Goal: Communication & Community: Answer question/provide support

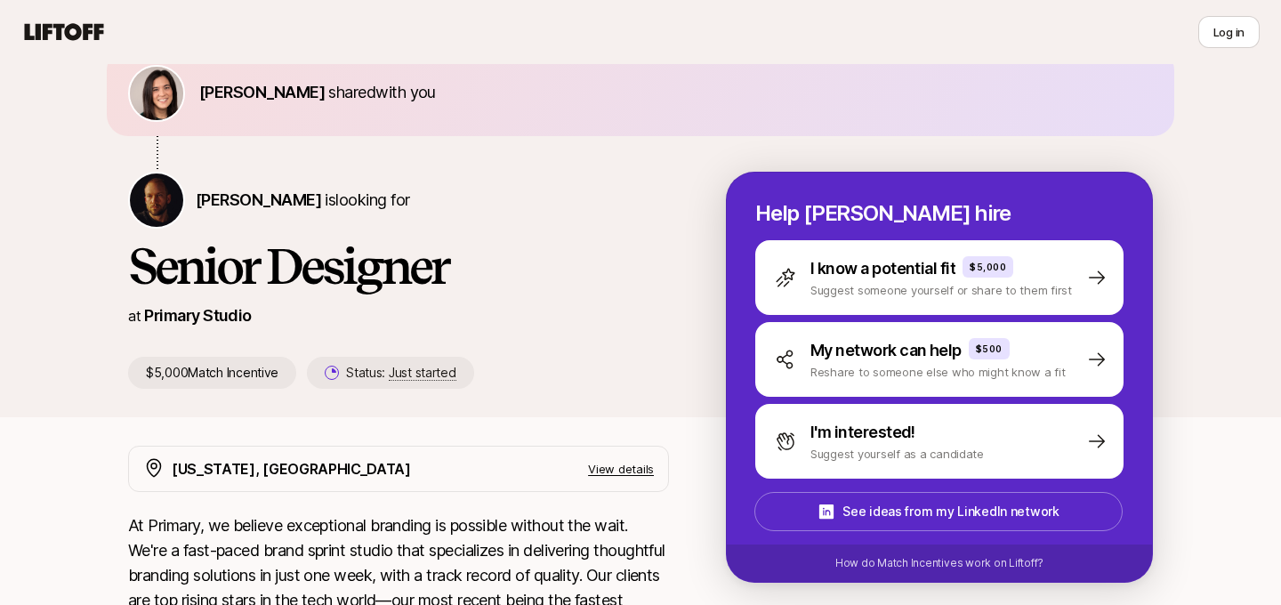
scroll to position [100, 0]
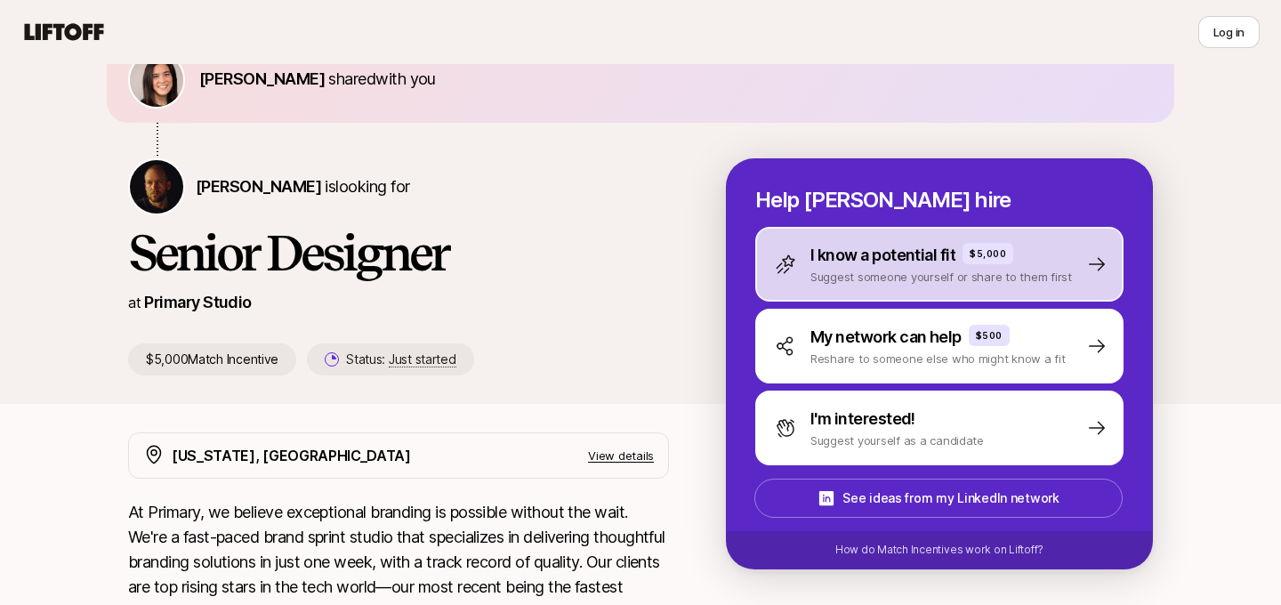
click at [872, 265] on p "I know a potential fit" at bounding box center [882, 255] width 145 height 25
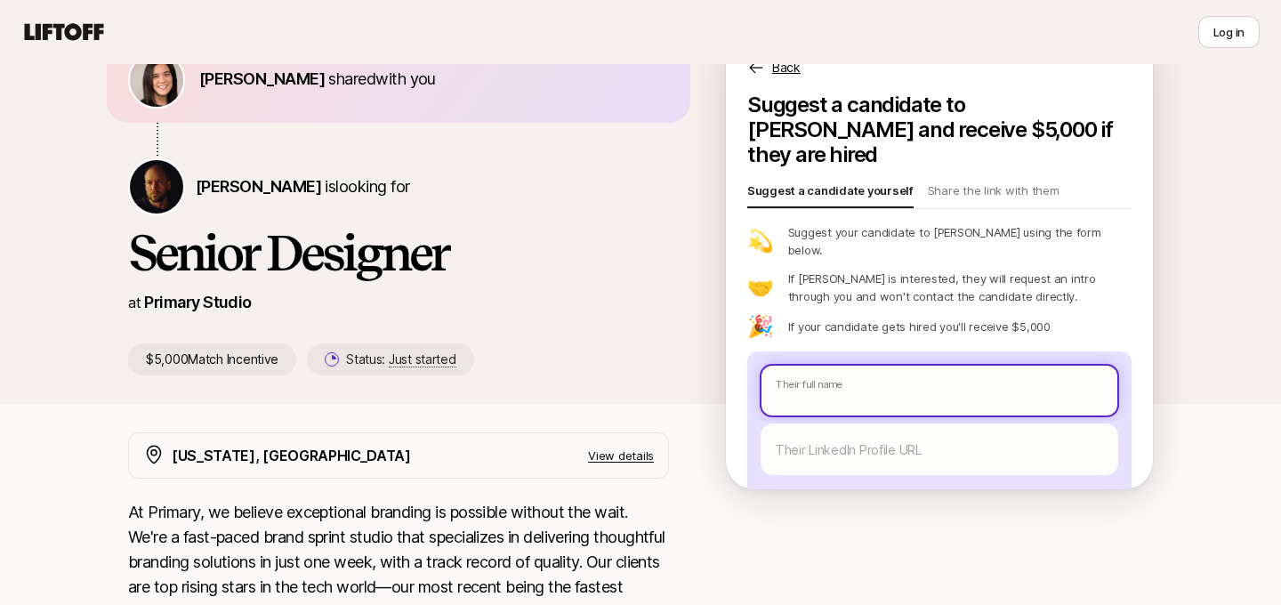
click at [925, 366] on input "text" at bounding box center [939, 391] width 356 height 50
type textarea "x"
type input "L"
type textarea "x"
type input "Lu"
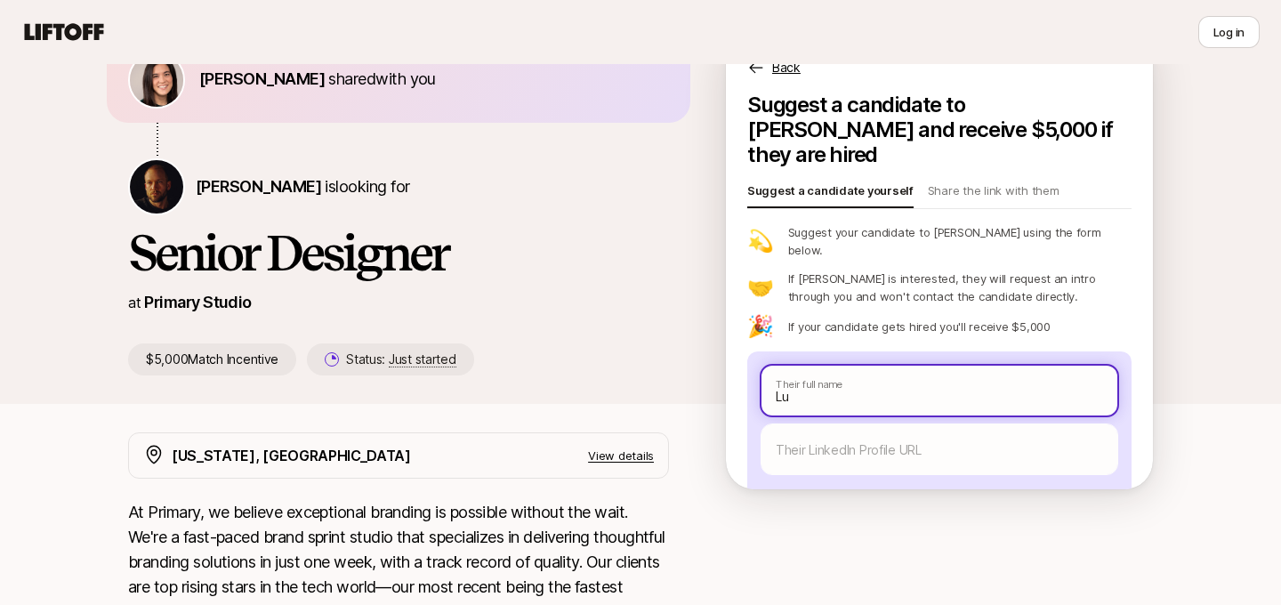
type textarea "x"
type input "[PERSON_NAME]"
type textarea "x"
type input "[PERSON_NAME]"
type textarea "x"
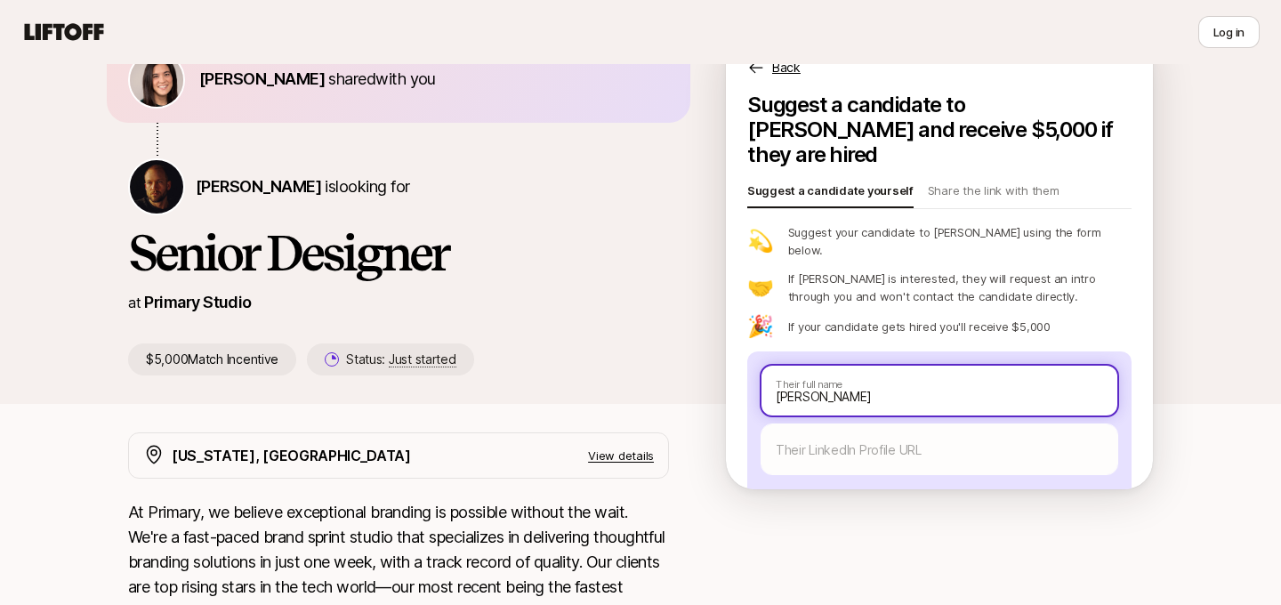
type input "[PERSON_NAME]"
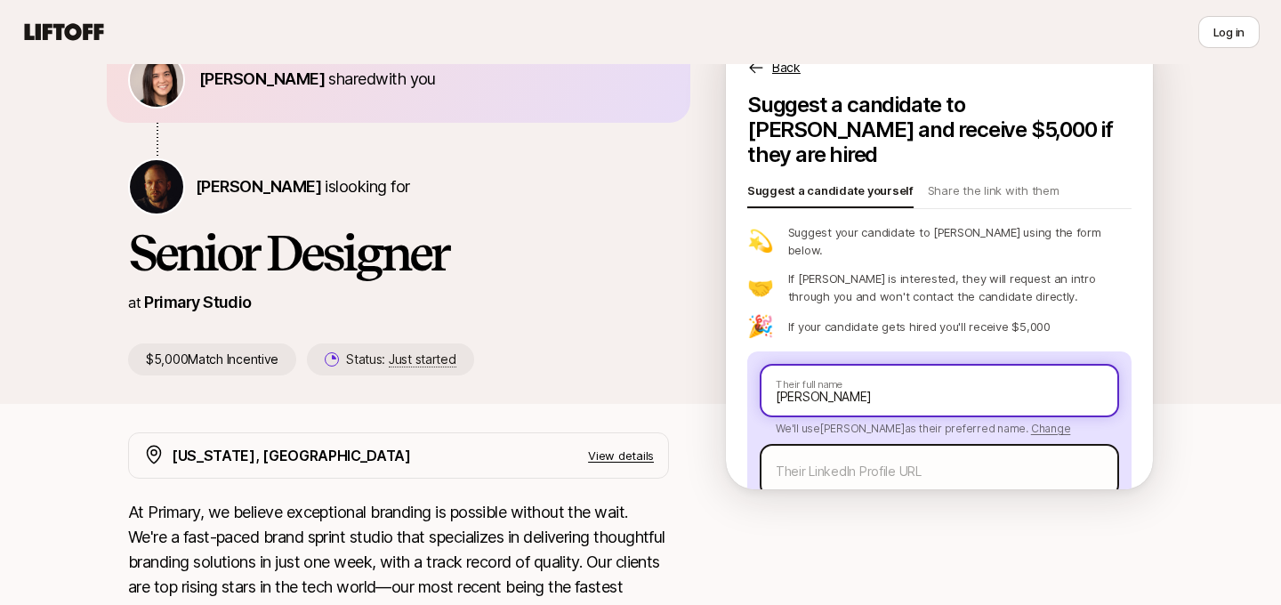
type textarea "x"
type input "[PERSON_NAME]"
type textarea "x"
type input "[PERSON_NAME]"
type textarea "x"
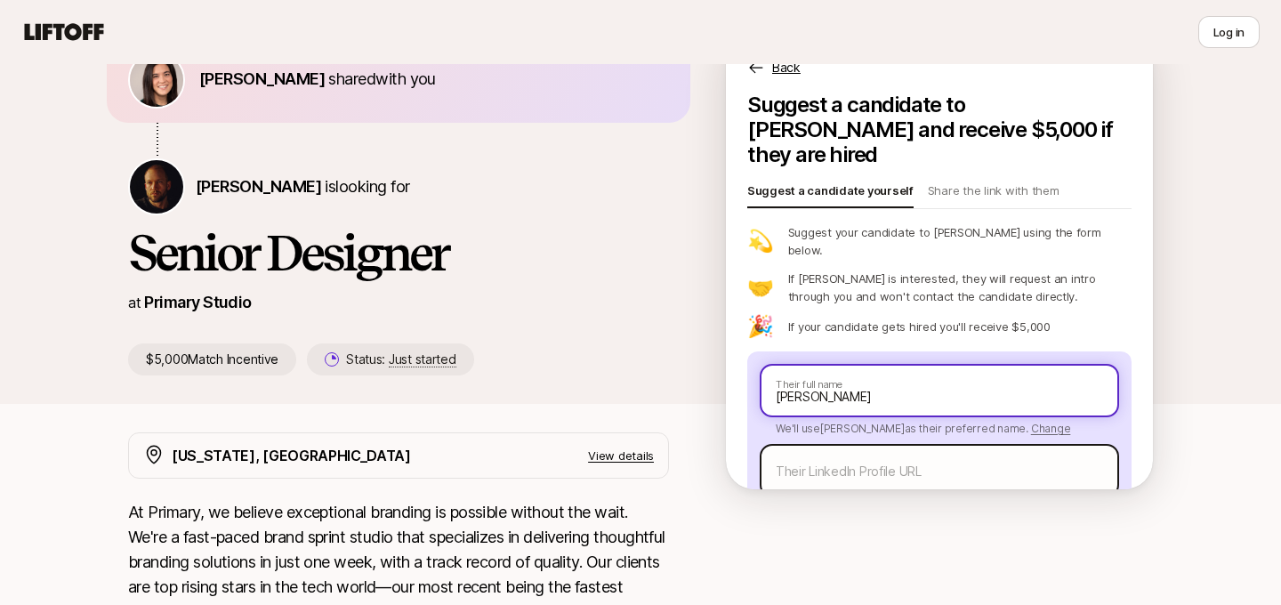
type input "[PERSON_NAME]"
type textarea "x"
type input "[PERSON_NAME]"
type textarea "x"
type input "[PERSON_NAME]"
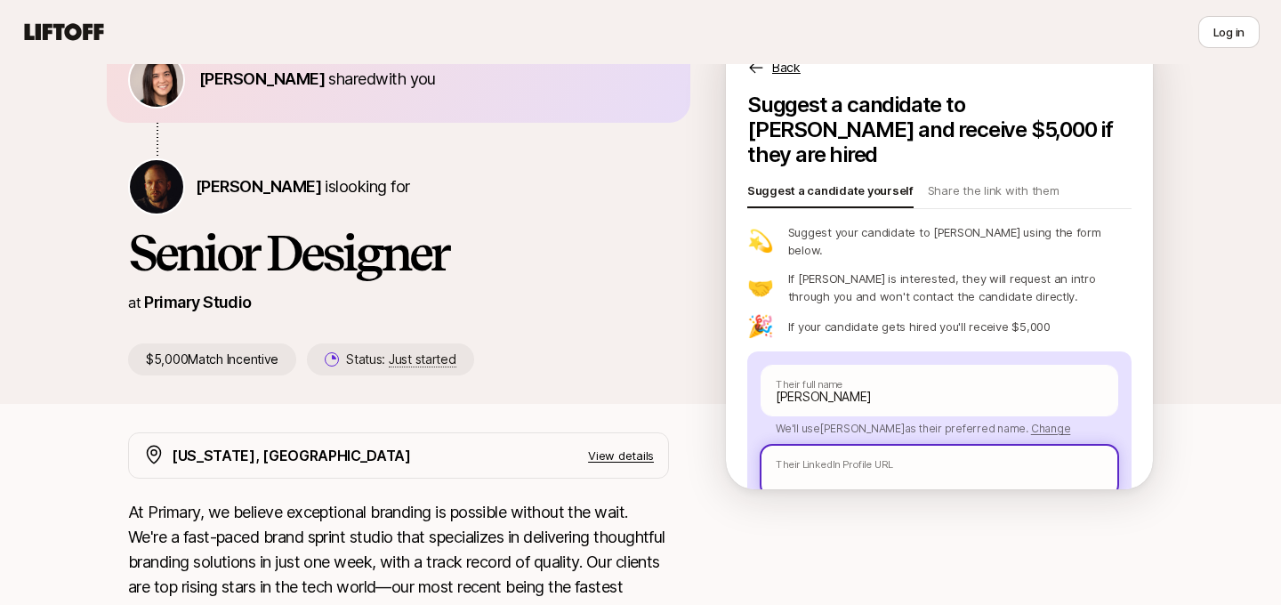
click at [873, 446] on input "text" at bounding box center [939, 471] width 356 height 50
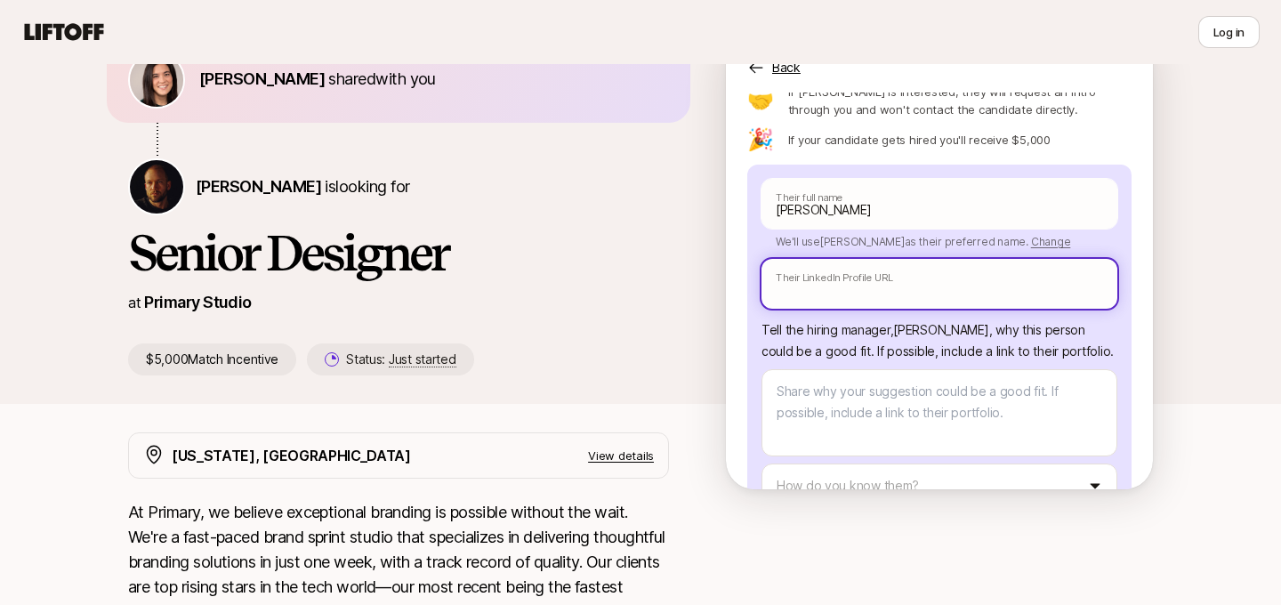
scroll to position [189, 0]
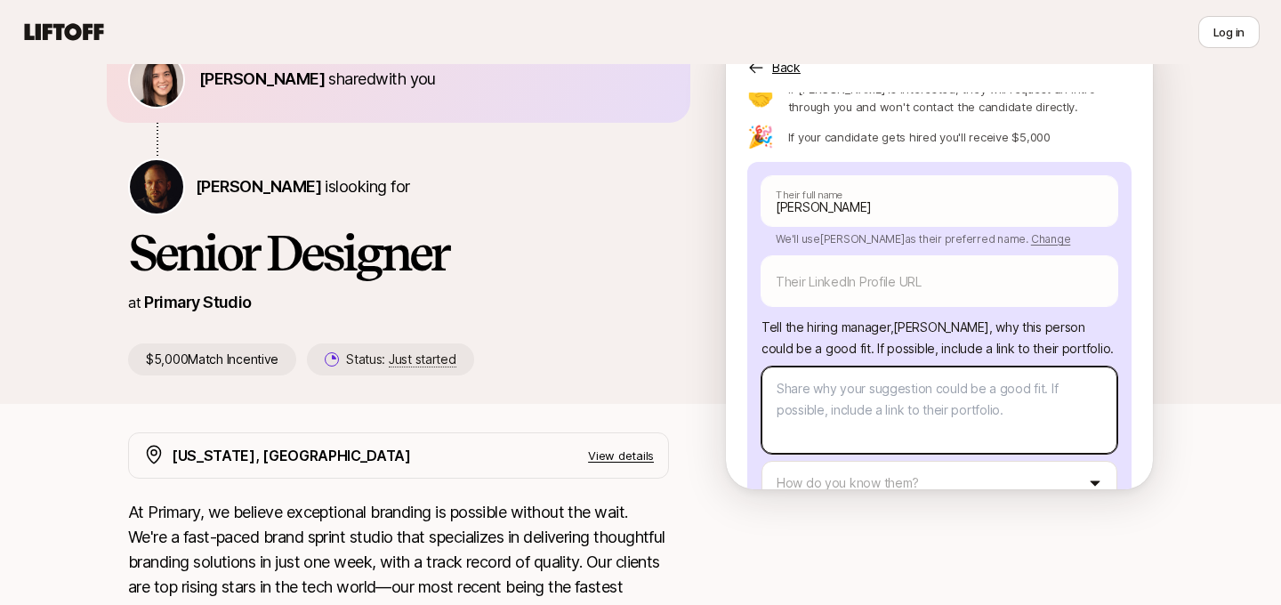
click at [902, 382] on textarea at bounding box center [939, 409] width 356 height 87
paste textarea "[URL][DOMAIN_NAME]"
type textarea "x"
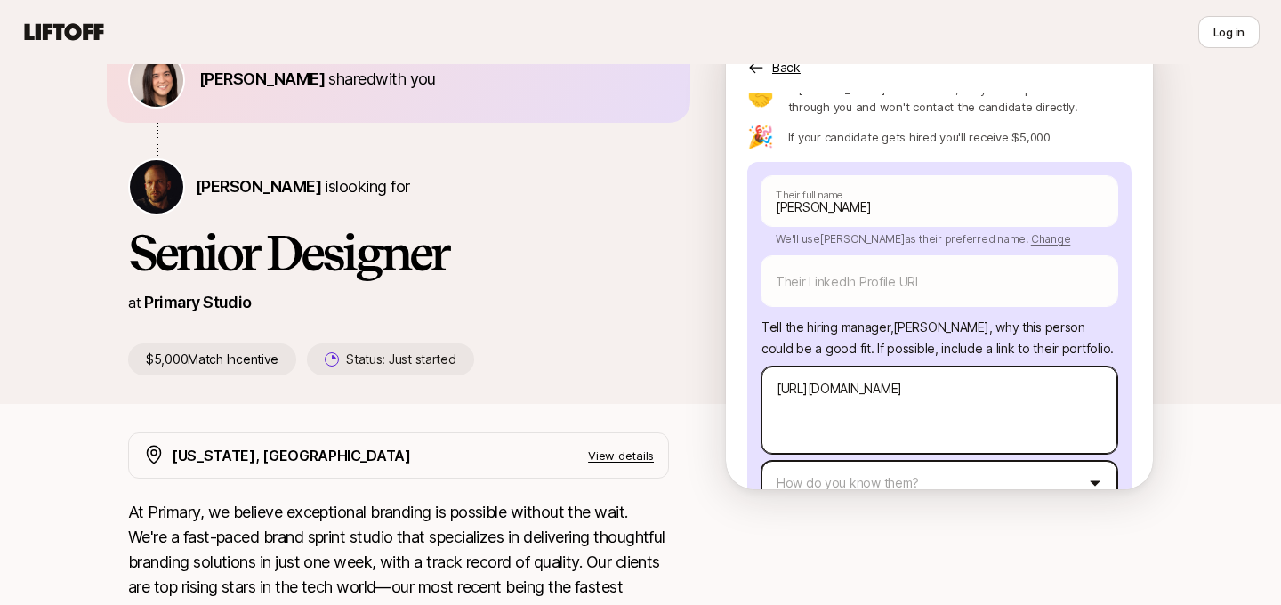
type textarea "[URL][DOMAIN_NAME]"
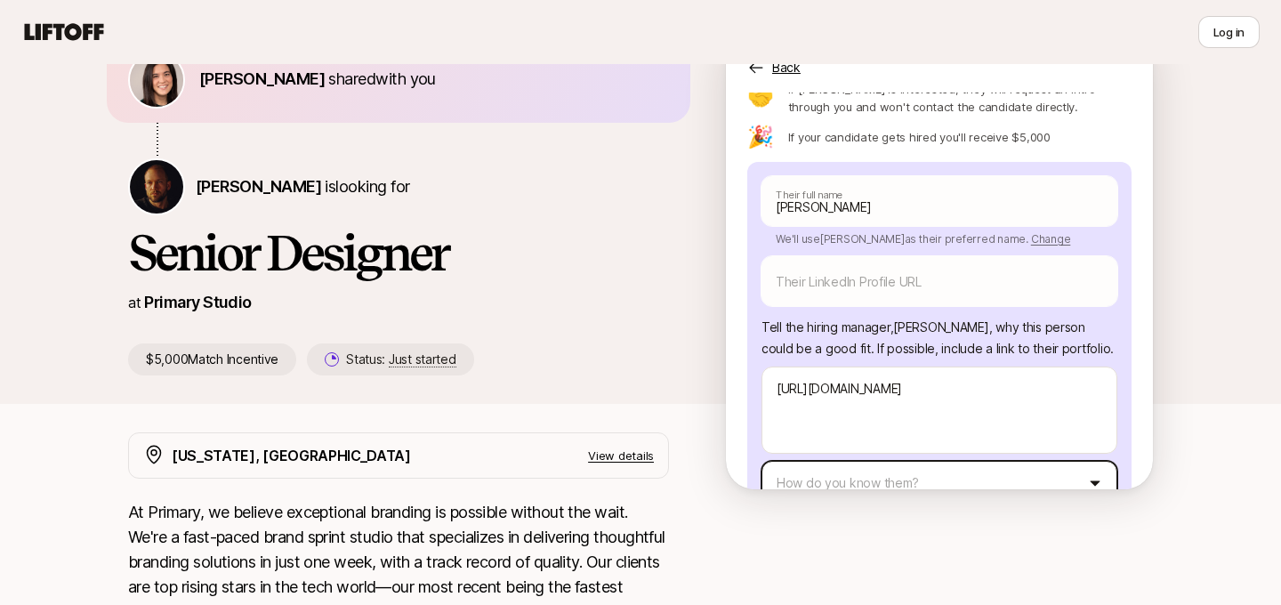
click at [855, 442] on html "👋 New to Liftoff? See how it works Log in Log in [PERSON_NAME] shared with you …" at bounding box center [640, 202] width 1281 height 605
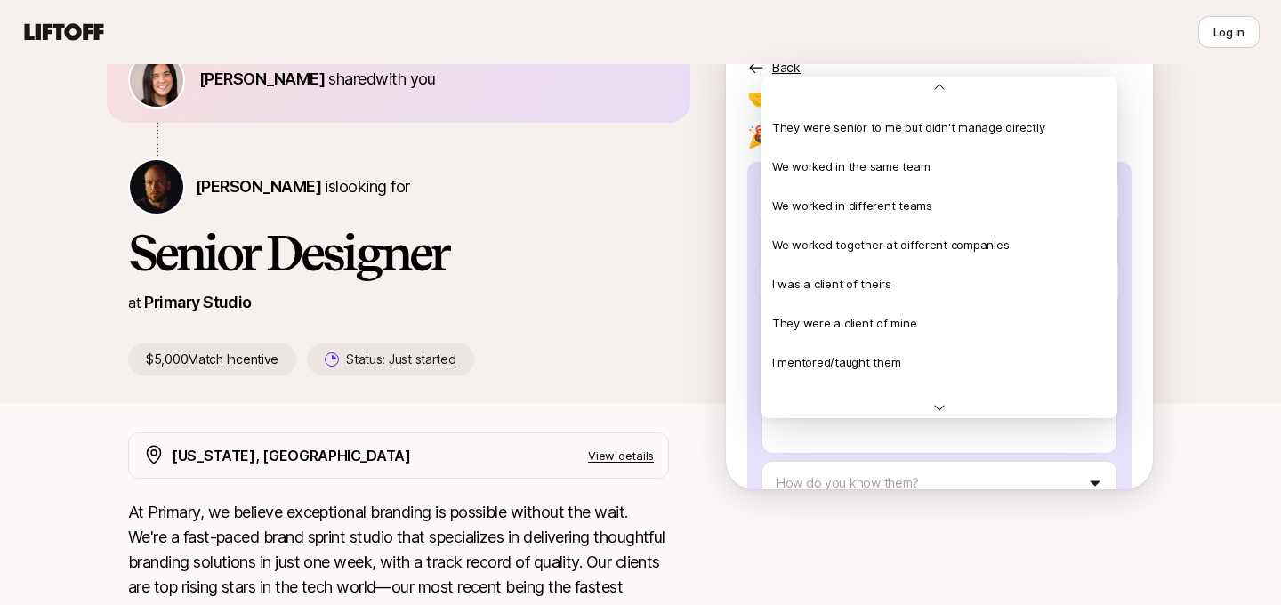
scroll to position [235, 0]
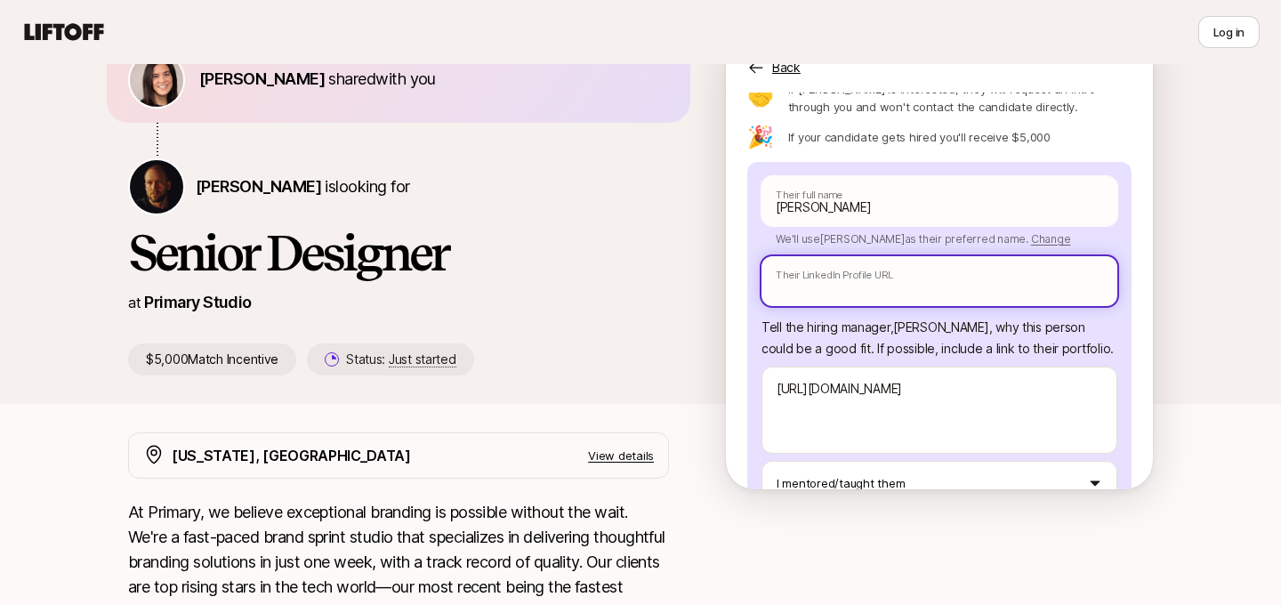
click at [923, 256] on input "text" at bounding box center [939, 281] width 356 height 50
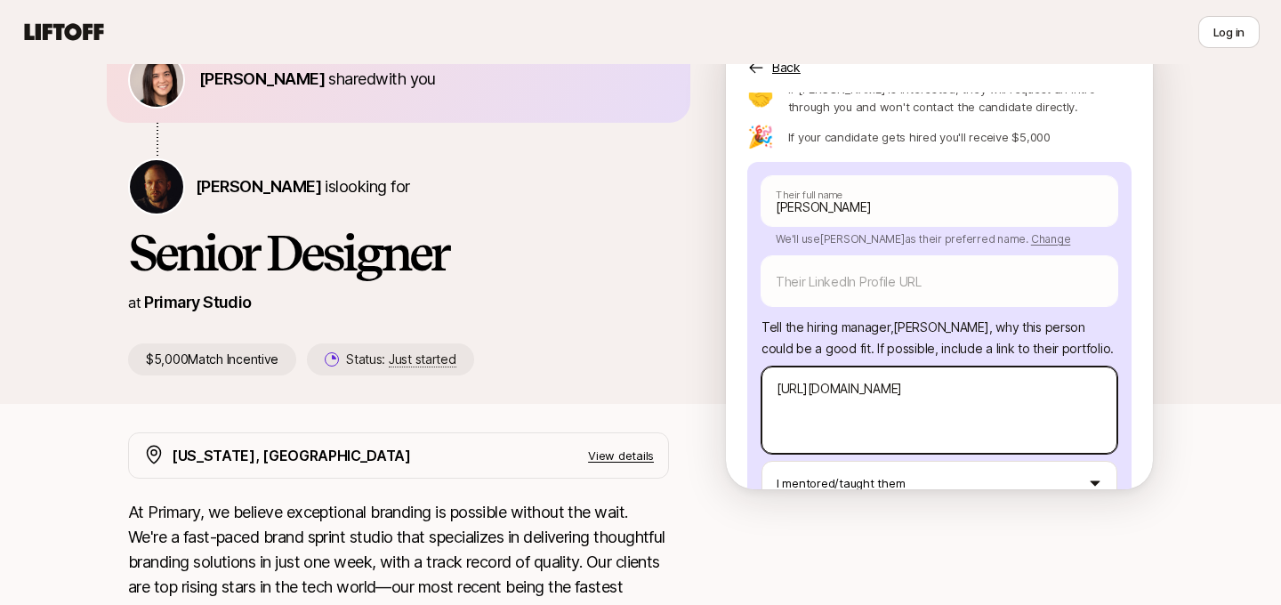
click at [775, 366] on textarea "[URL][DOMAIN_NAME]" at bounding box center [939, 409] width 356 height 87
type textarea "x"
type textarea "Mhttps://[DOMAIN_NAME][URL]"
type textarea "x"
type textarea "Myhttps://[DOMAIN_NAME][URL]"
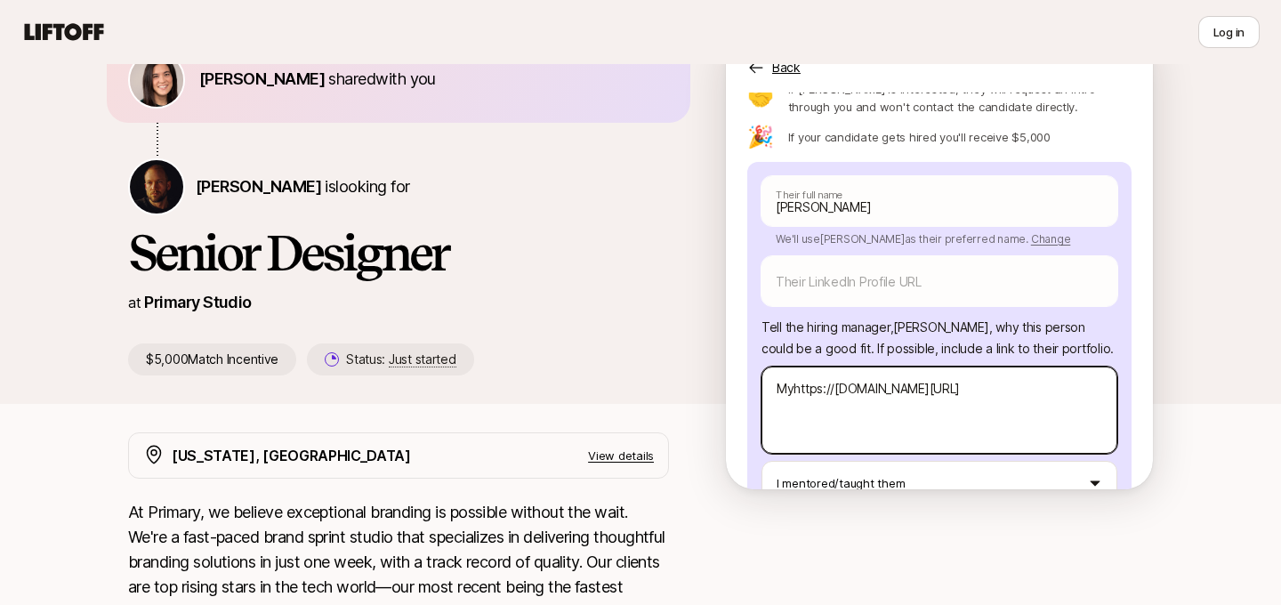
type textarea "x"
type textarea "My [URL][DOMAIN_NAME]"
type textarea "x"
type textarea "Myhttps://[DOMAIN_NAME][URL]"
type textarea "x"
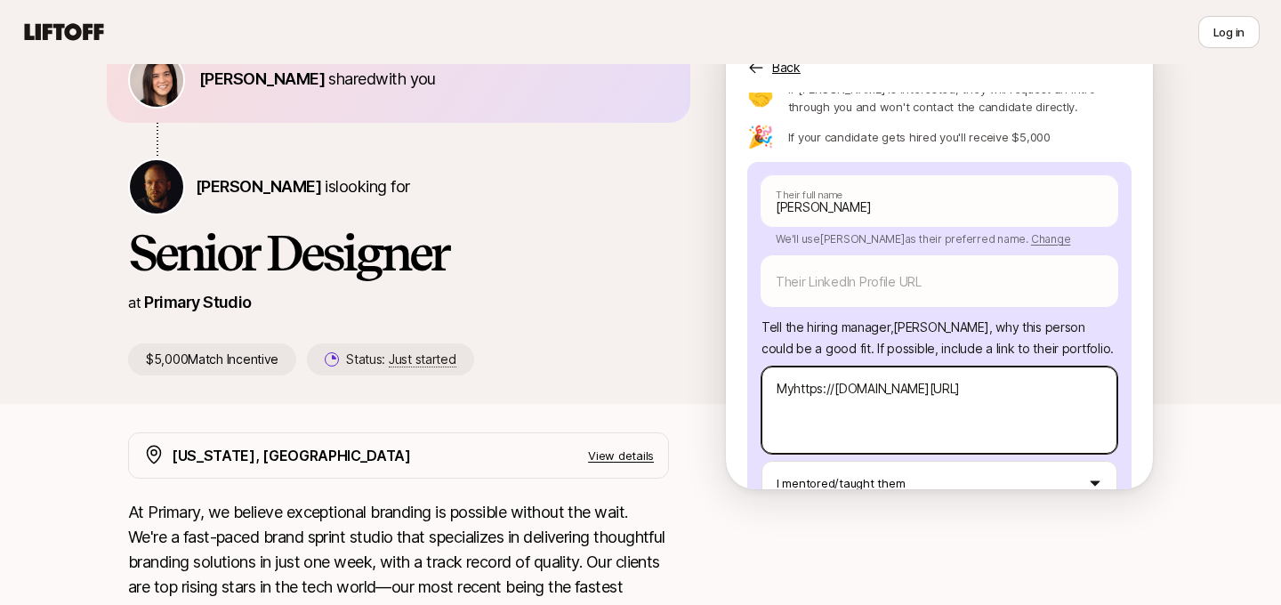
type textarea "Mhttps://[DOMAIN_NAME][URL]"
type textarea "x"
type textarea "[URL][DOMAIN_NAME]"
type textarea "x"
type textarea "Ghttps://[DOMAIN_NAME][URL]"
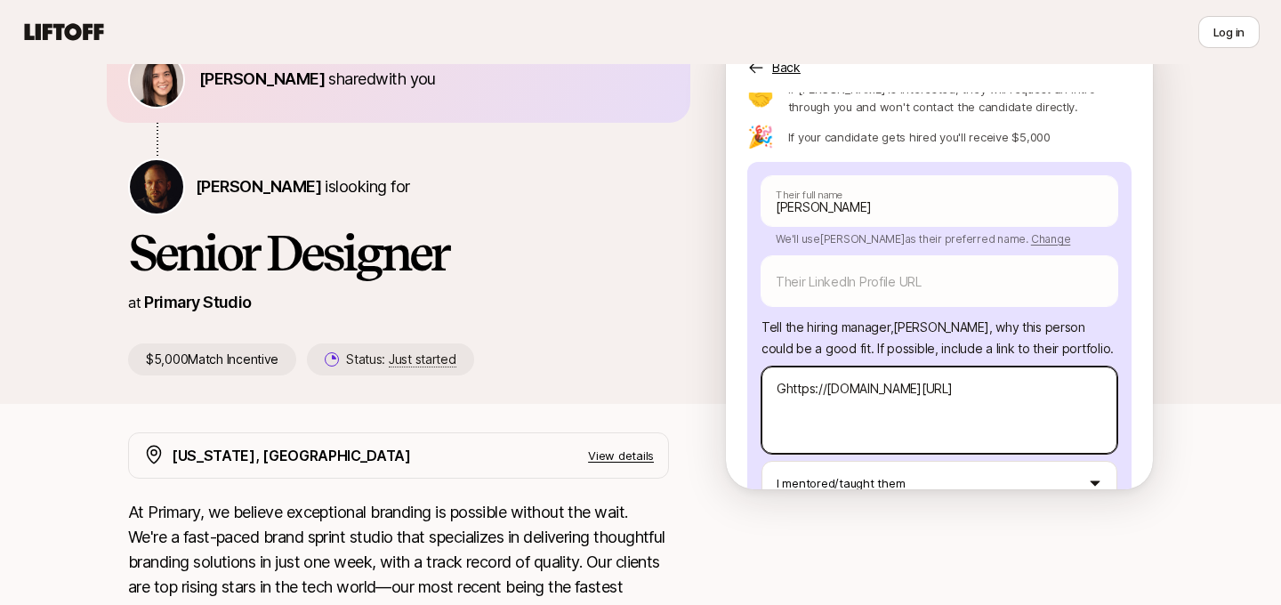
type textarea "x"
type textarea "Grahttps://[DOMAIN_NAME][URL]"
type textarea "x"
type textarea "Grad [URL][DOMAIN_NAME]"
type textarea "x"
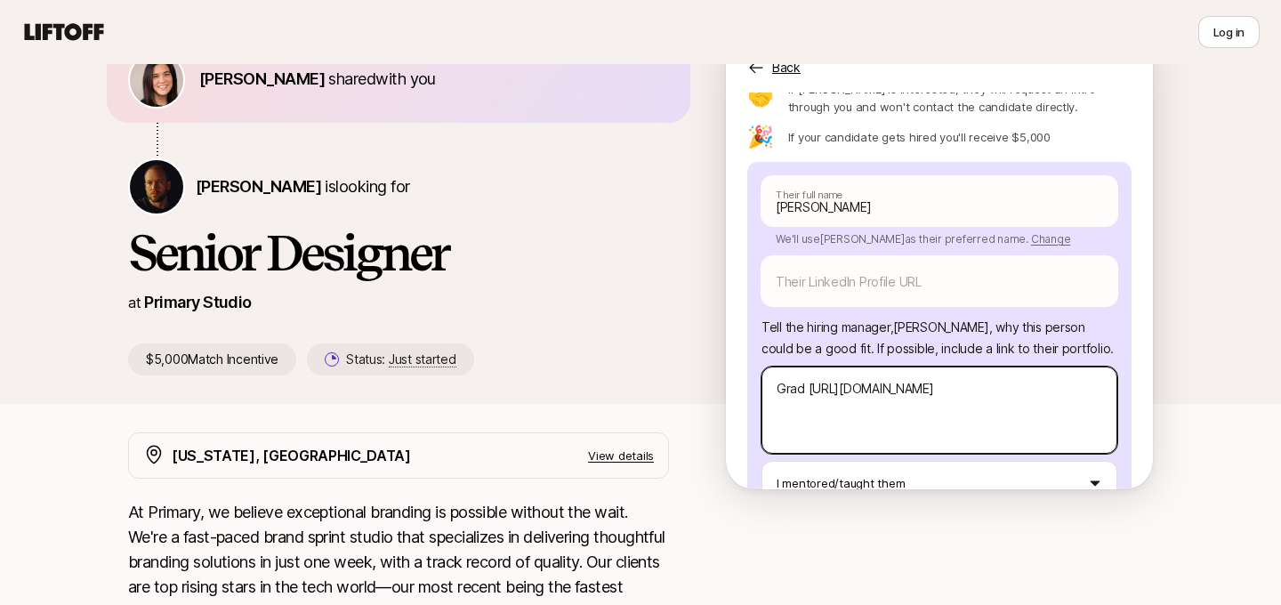
type textarea "Grad shttps://[DOMAIN_NAME][URL]"
type textarea "x"
type textarea "Grad sthttps://[DOMAIN_NAME][URL]"
type textarea "x"
type textarea "Grad stuhttps://[DOMAIN_NAME][URL]"
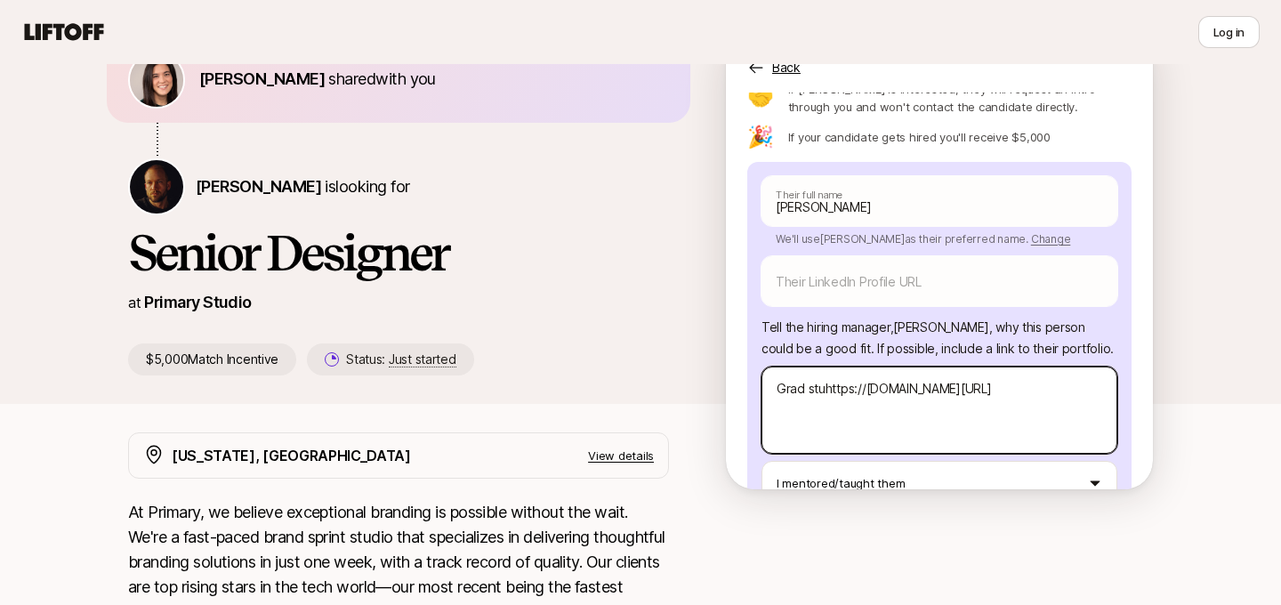
type textarea "x"
type textarea "Grad studhttps://[DOMAIN_NAME][URL]"
type textarea "x"
type textarea "Grad studehttps://[DOMAIN_NAME][URL]"
type textarea "x"
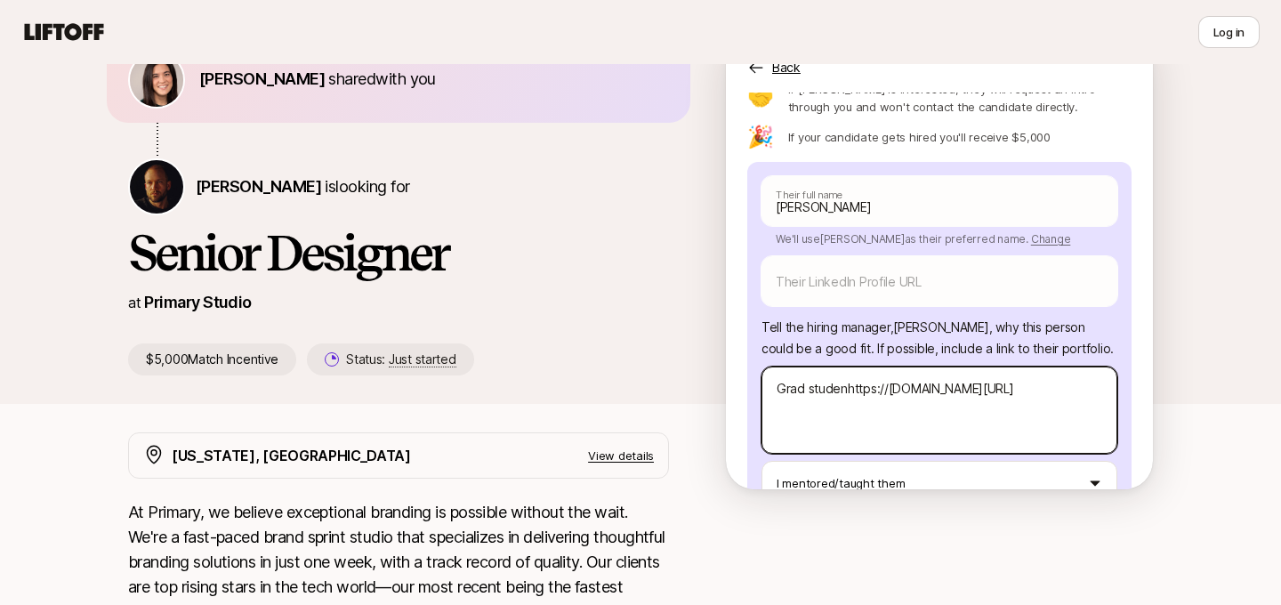
type textarea "Grad studenthttps://[DOMAIN_NAME][URL]"
type textarea "x"
type textarea "Grad student [URL][DOMAIN_NAME]"
type textarea "x"
type textarea "Grad student whhttps://[DOMAIN_NAME][URL]"
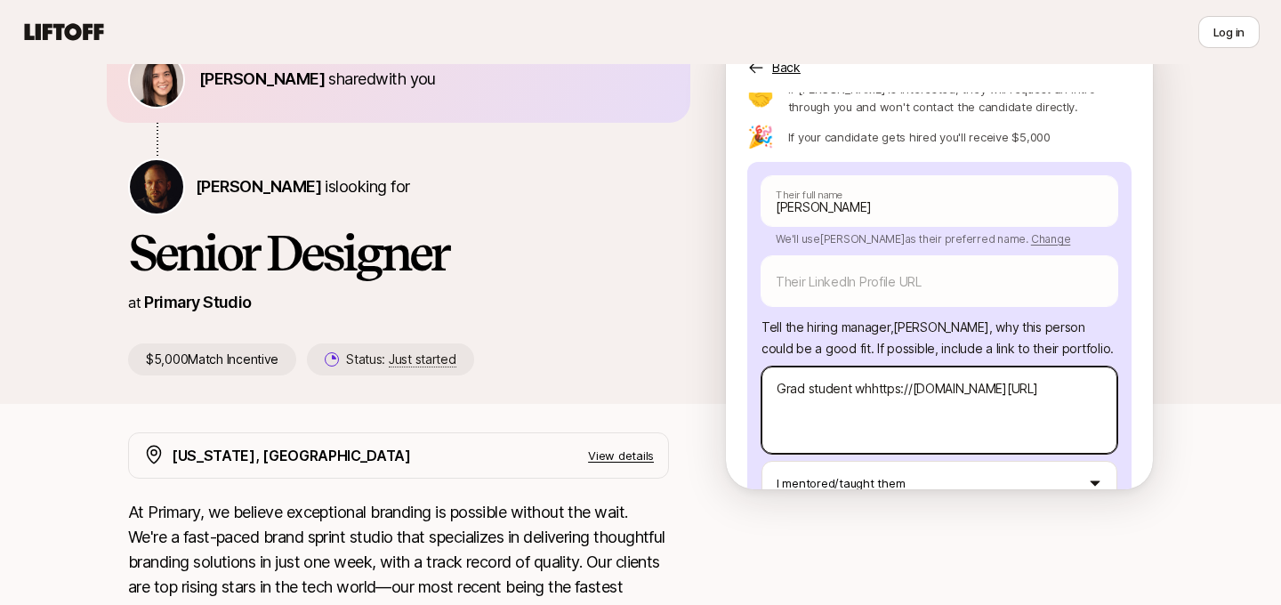
type textarea "x"
type textarea "Grad student whohttps://[DOMAIN_NAME][URL]"
type textarea "x"
type textarea "Grad student who [URL][DOMAIN_NAME]"
type textarea "x"
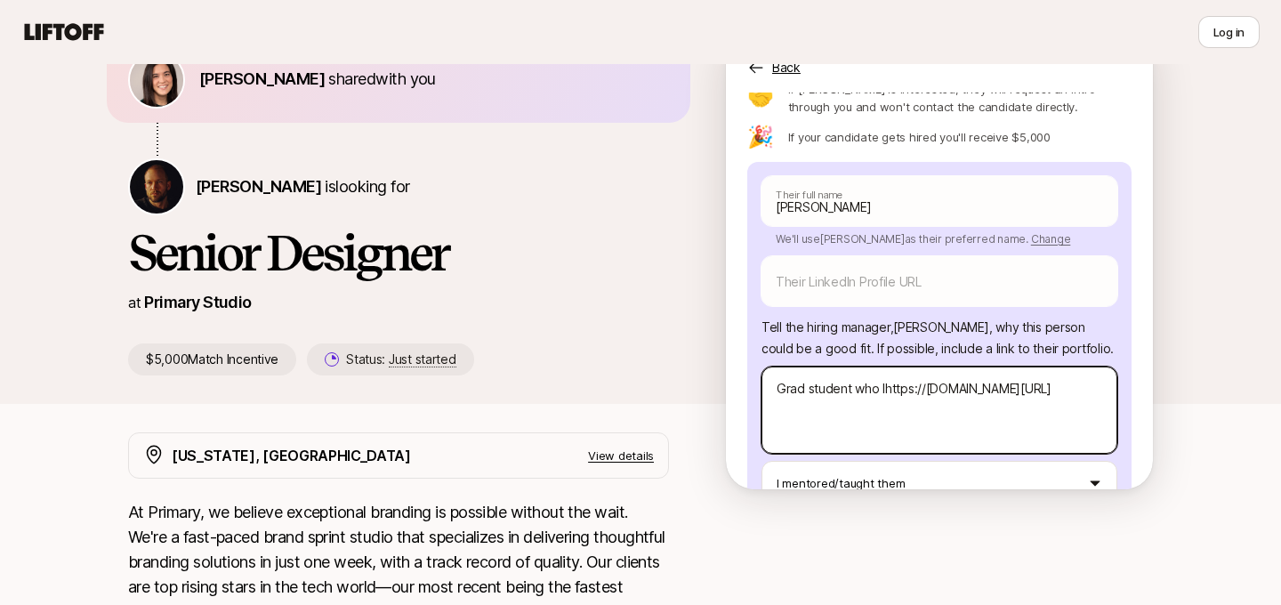
type textarea "Grad student who I [URL][DOMAIN_NAME]"
type textarea "x"
type textarea "Grad student who I ahttps://[DOMAIN_NAME][URL]"
type textarea "x"
type textarea "Grad student who I afhttps://[DOMAIN_NAME][URL]"
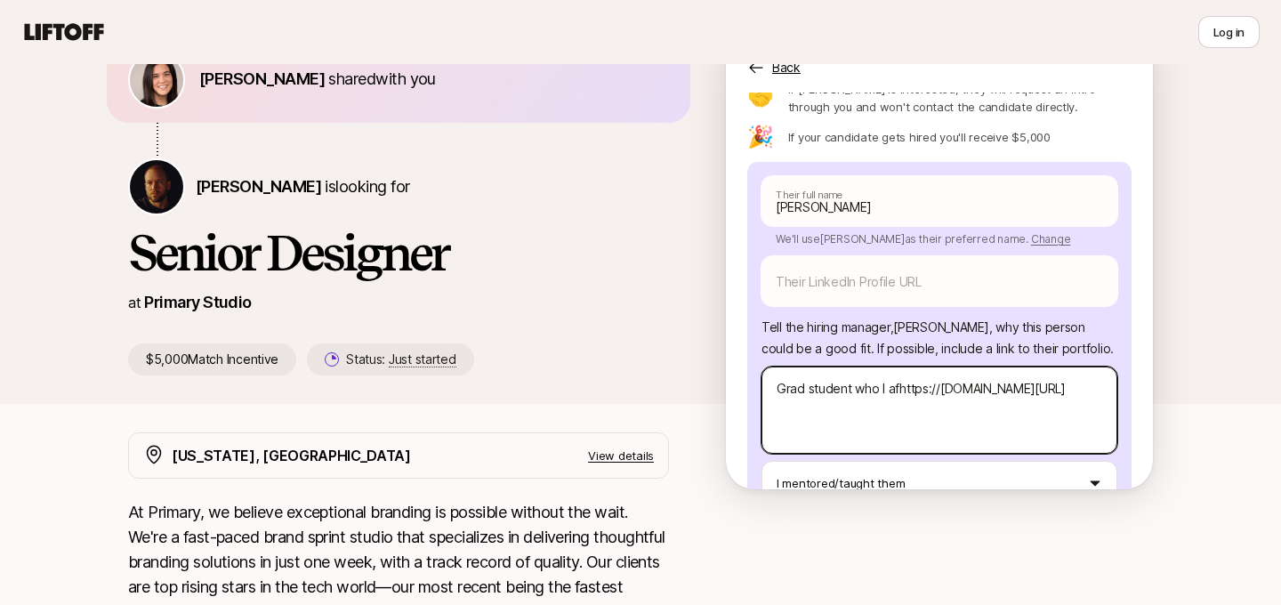
type textarea "x"
type textarea "Grad student who I afvhttps://[DOMAIN_NAME][URL]"
type textarea "x"
type textarea "Grad student who I afvihttps://[DOMAIN_NAME][URL]"
type textarea "x"
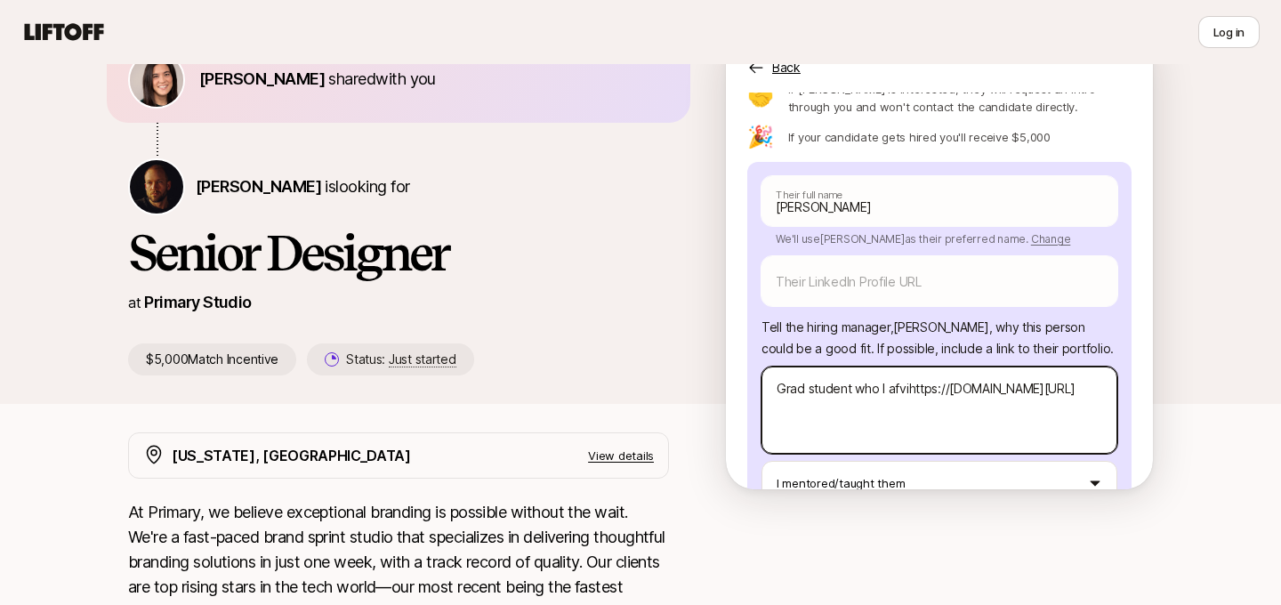
type textarea "Grad student who I afvhttps://[DOMAIN_NAME][URL]"
type textarea "x"
type textarea "Grad student who I afhttps://[DOMAIN_NAME][URL]"
click at [775, 366] on textarea "Grad student who I afhttps://[DOMAIN_NAME][URL]" at bounding box center [939, 409] width 356 height 87
type textarea "x"
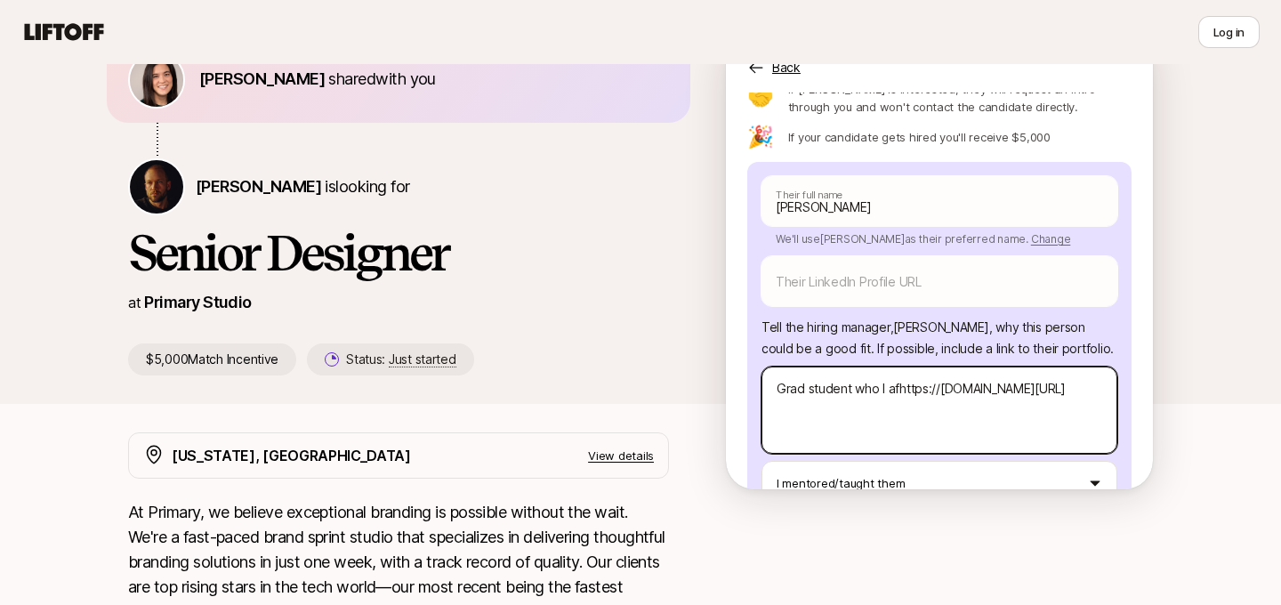
type textarea "Lhttps://[DOMAIN_NAME][URL]"
type textarea "x"
type textarea "Luhttps://[DOMAIN_NAME][URL]"
type textarea "x"
type textarea "Luishttps://[DOMAIN_NAME][URL]"
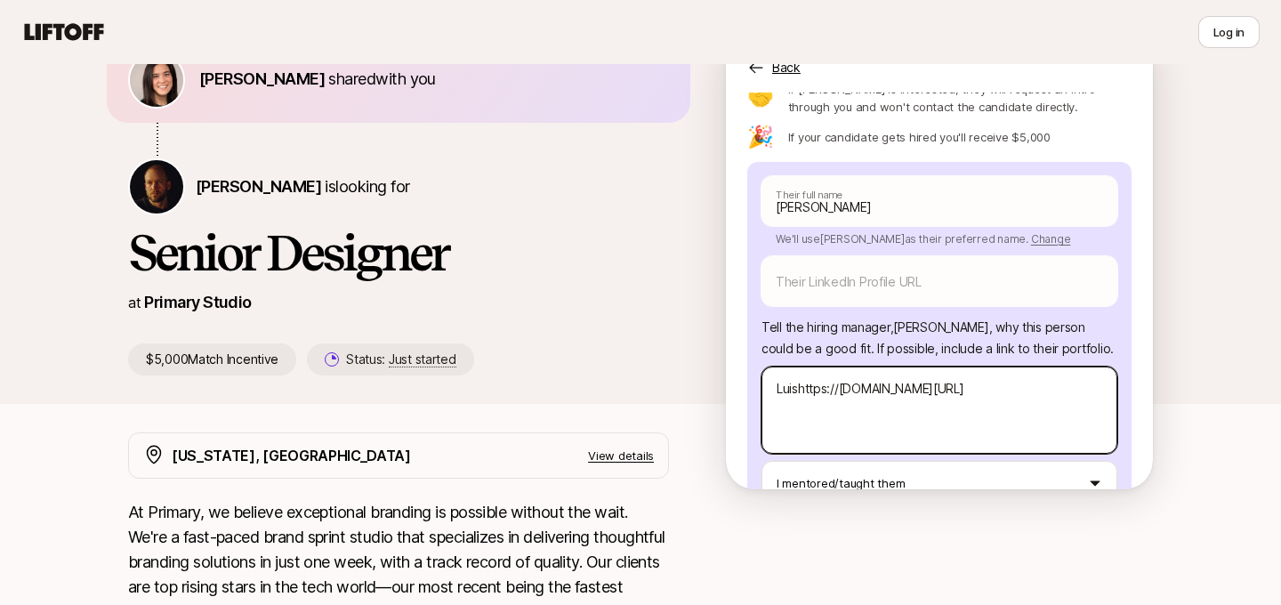
type textarea "x"
type textarea "Luisahttps://[DOMAIN_NAME][URL]"
type textarea "x"
type textarea "[PERSON_NAME] [URL][DOMAIN_NAME]"
type textarea "x"
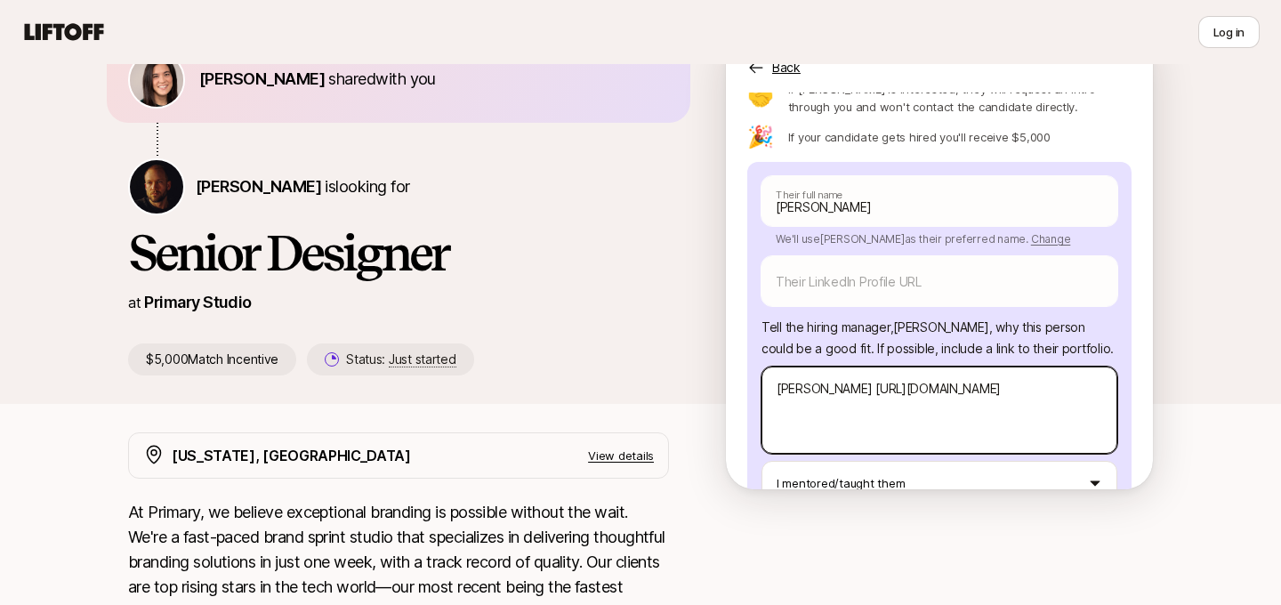
type textarea "[PERSON_NAME][DOMAIN_NAME][URL]"
type textarea "x"
type textarea "[PERSON_NAME] is [URL][DOMAIN_NAME]"
type textarea "x"
type textarea "[PERSON_NAME] is a [URL][DOMAIN_NAME]"
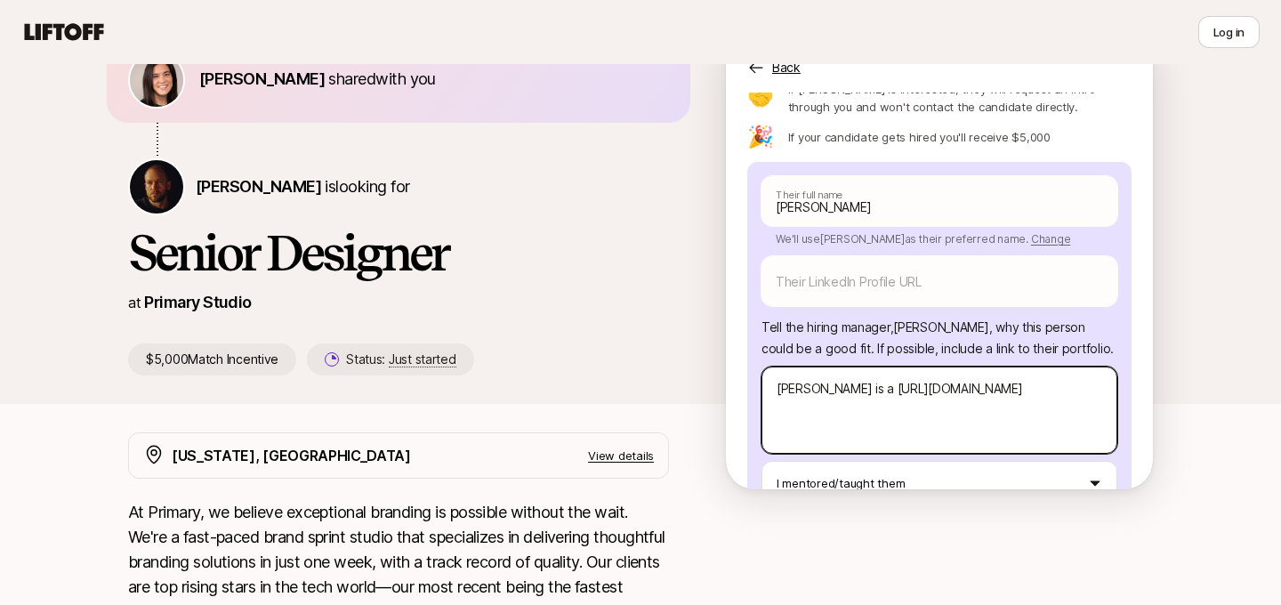
type textarea "x"
type textarea "[PERSON_NAME] is a ghttps://[DOMAIN_NAME][URL]"
type textarea "x"
type textarea "[PERSON_NAME] is a grhttps://[DOMAIN_NAME][URL]"
type textarea "x"
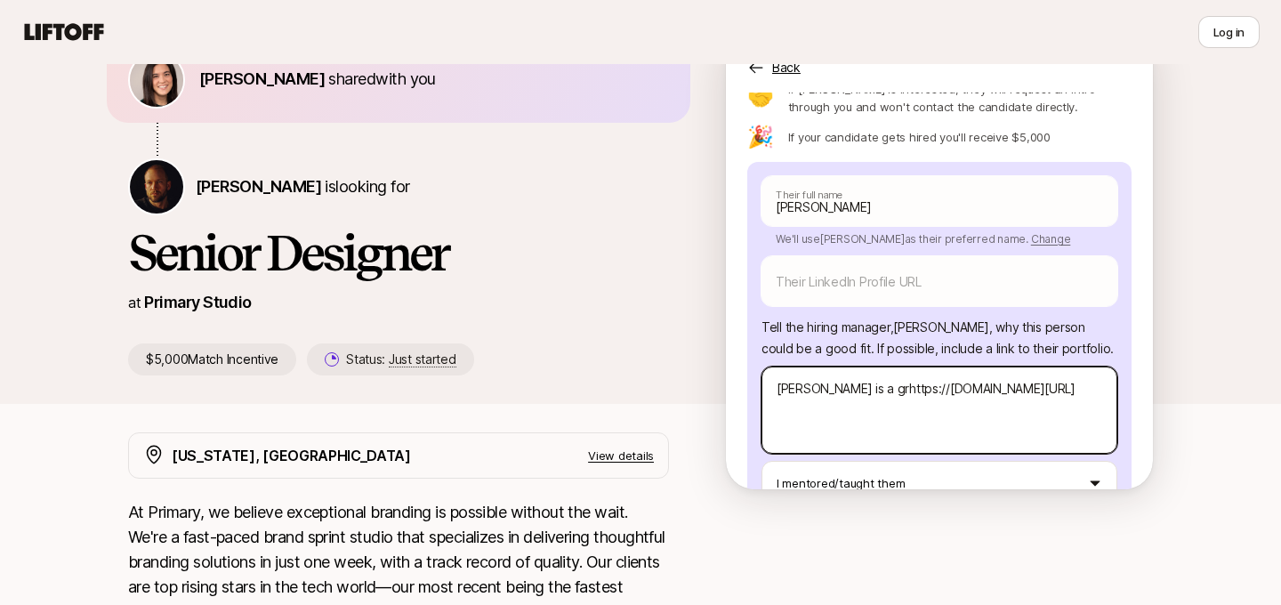
type textarea "[PERSON_NAME] is a grahttps://[DOMAIN_NAME][URL]"
type textarea "x"
type textarea "[PERSON_NAME] is a grad [URL][DOMAIN_NAME]"
type textarea "x"
type textarea "[PERSON_NAME] is a grad shttps://[DOMAIN_NAME][URL]"
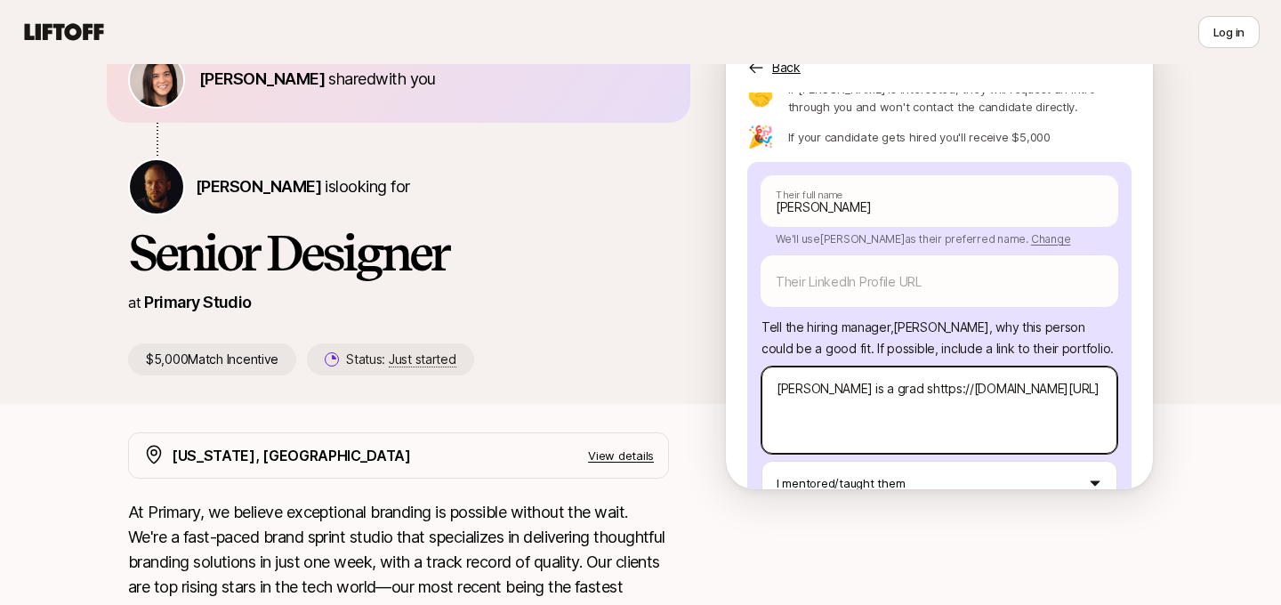
type textarea "x"
type textarea "[PERSON_NAME] is a grad sthttps://[DOMAIN_NAME][URL]"
type textarea "x"
type textarea "[PERSON_NAME] is a grad studhttps://[DOMAIN_NAME][URL]"
type textarea "x"
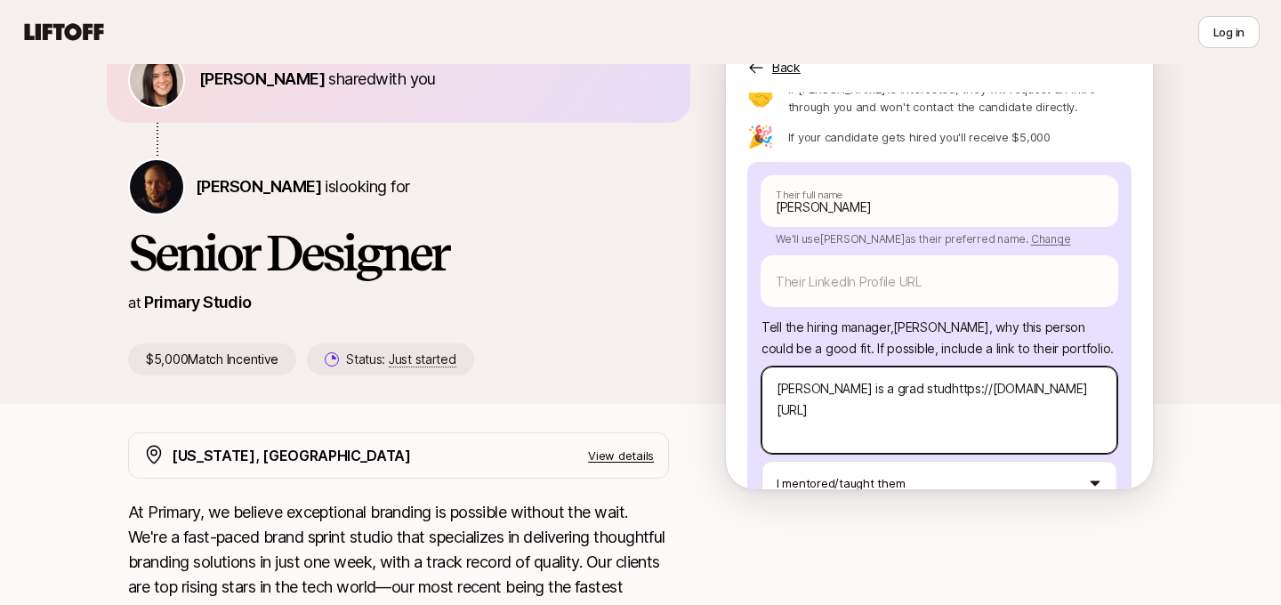
type textarea "[PERSON_NAME] is a grad studehttps://[DOMAIN_NAME][URL]"
type textarea "x"
type textarea "[PERSON_NAME] is a grad studenhttps://[DOMAIN_NAME][URL]"
type textarea "x"
type textarea "[PERSON_NAME] is a grad studenthttps://[DOMAIN_NAME][URL]"
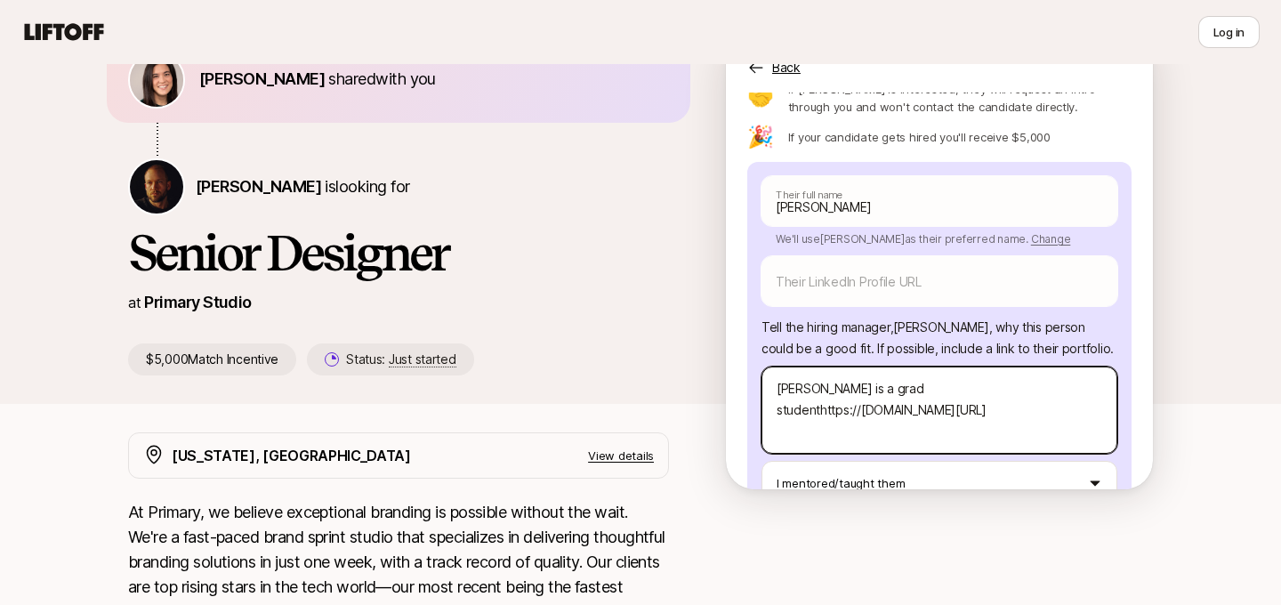
type textarea "x"
type textarea "[PERSON_NAME] is a grad student [URL][DOMAIN_NAME]"
type textarea "x"
type textarea "[PERSON_NAME] is a grad student I [URL][DOMAIN_NAME]"
type textarea "x"
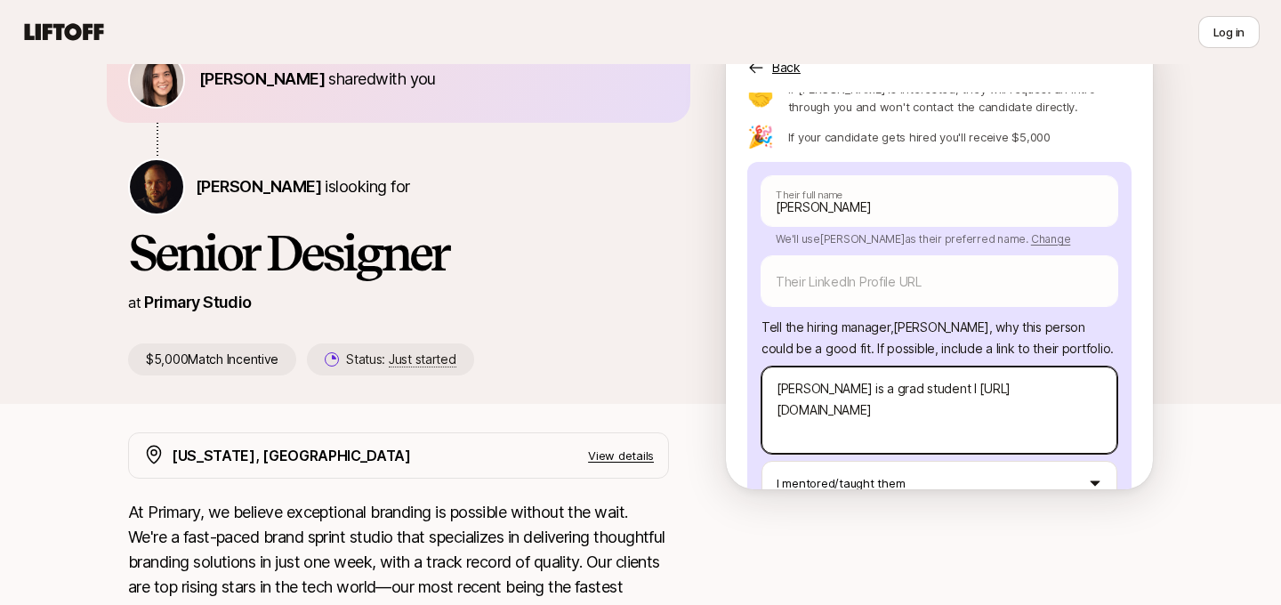
type textarea "[PERSON_NAME] is a grad student I ahttps://[DOMAIN_NAME][URL]"
type textarea "x"
type textarea "[PERSON_NAME] is a grad student I adhttps://[DOMAIN_NAME][URL]"
type textarea "x"
type textarea "[PERSON_NAME] is a grad student I advhttps://[DOMAIN_NAME][URL]"
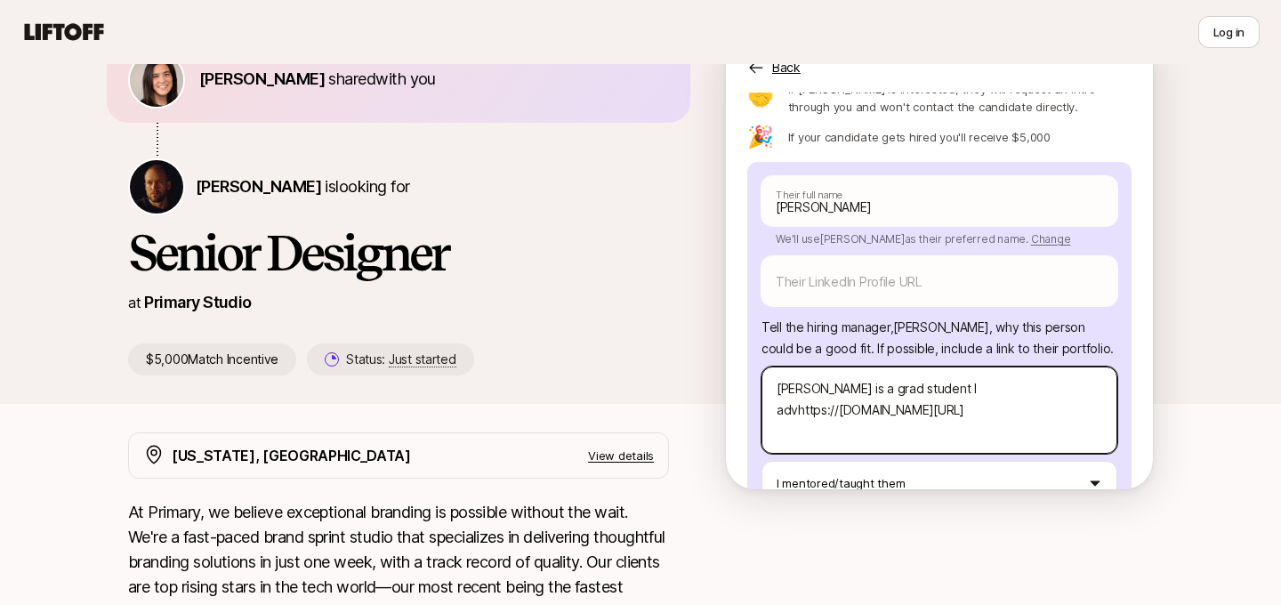
type textarea "x"
type textarea "[PERSON_NAME] is a grad student I advihttps://[DOMAIN_NAME][URL]"
type textarea "x"
type textarea "[PERSON_NAME] is a grad student I advishttps://[DOMAIN_NAME][URL]"
type textarea "x"
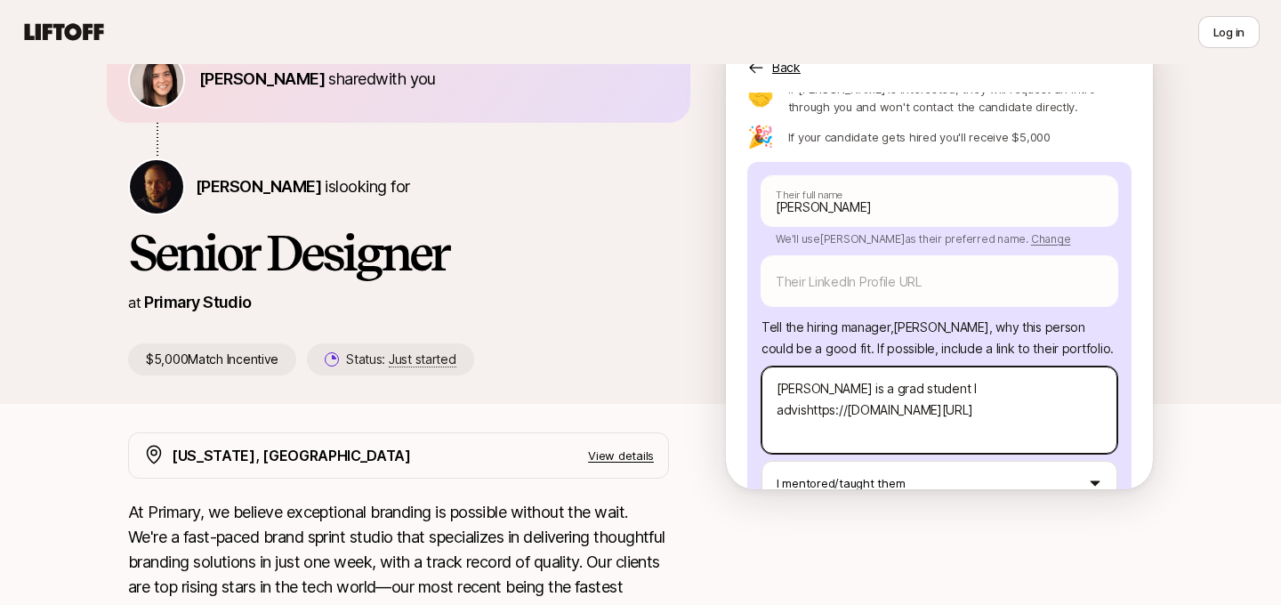
type textarea "[PERSON_NAME] is a grad student I advisehttps://[DOMAIN_NAME][URL]"
type textarea "x"
type textarea "[PERSON_NAME] is a grad student I advisedhttps://[DOMAIN_NAME][URL]"
type textarea "x"
type textarea "[PERSON_NAME] is a grad student I advised [URL][DOMAIN_NAME]"
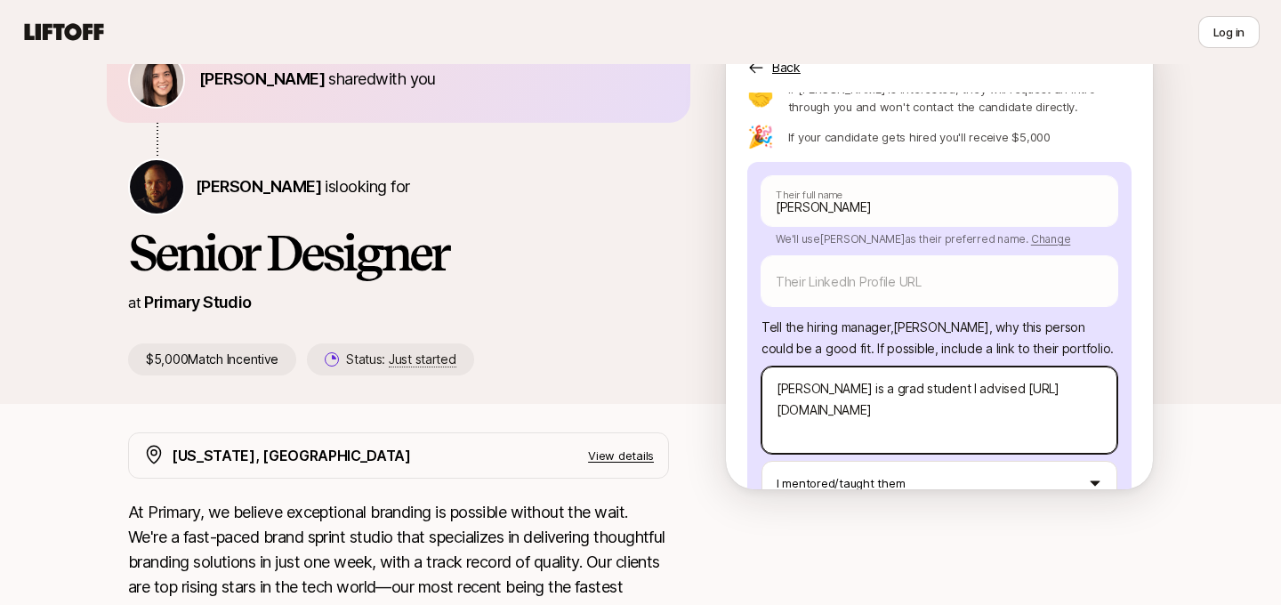
type textarea "x"
type textarea "[PERSON_NAME] is a grad student I advised fhttps://[DOMAIN_NAME][URL]"
type textarea "x"
type textarea "[PERSON_NAME] is a grad student I advised fohttps://[DOMAIN_NAME][URL]"
type textarea "x"
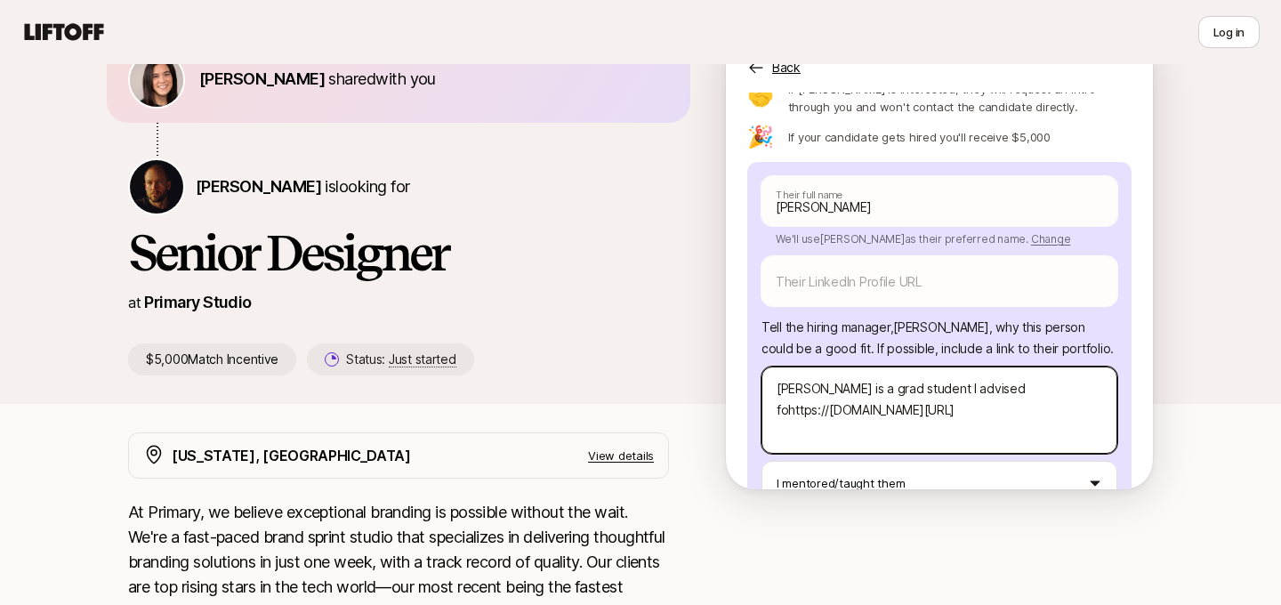
type textarea "[PERSON_NAME] is a grad student I advised forhttps://[DOMAIN_NAME][URL]"
type textarea "x"
type textarea "[PERSON_NAME] is a grad student I advised for [URL][DOMAIN_NAME]"
type textarea "x"
type textarea "[PERSON_NAME] is a grad student I advised for ahttps://[DOMAIN_NAME][URL]"
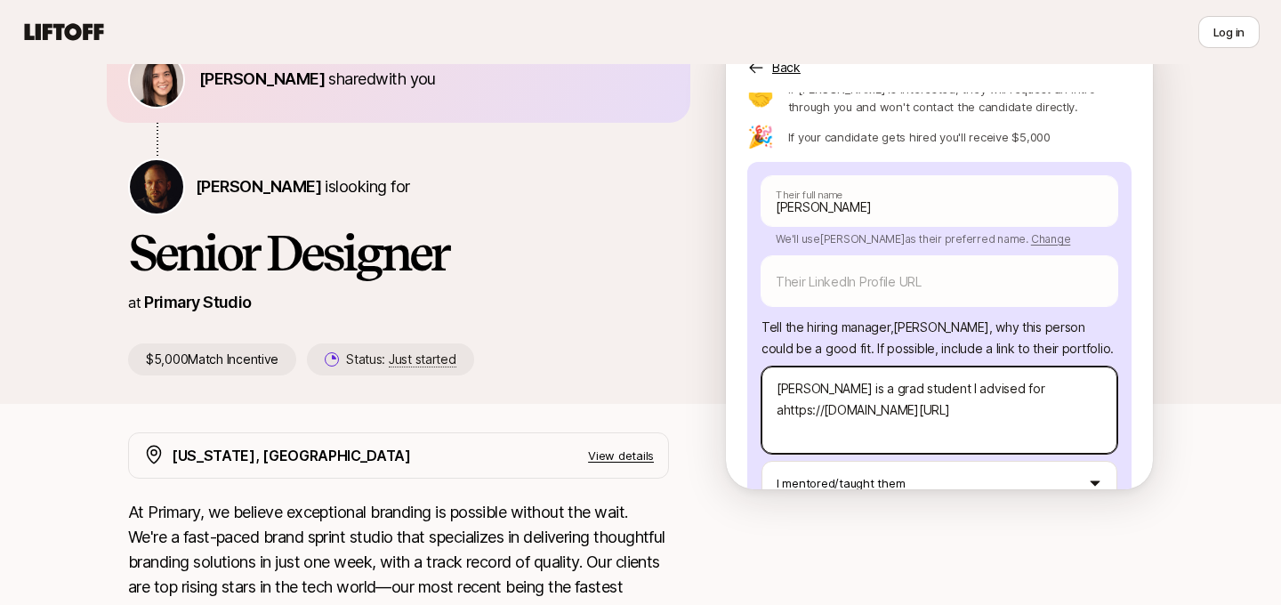
type textarea "x"
type textarea "[PERSON_NAME] is a grad student I advised for a [URL][DOMAIN_NAME]"
type textarea "x"
type textarea "[PERSON_NAME] is a grad student I advised for a yhttps://[DOMAIN_NAME][URL]"
type textarea "x"
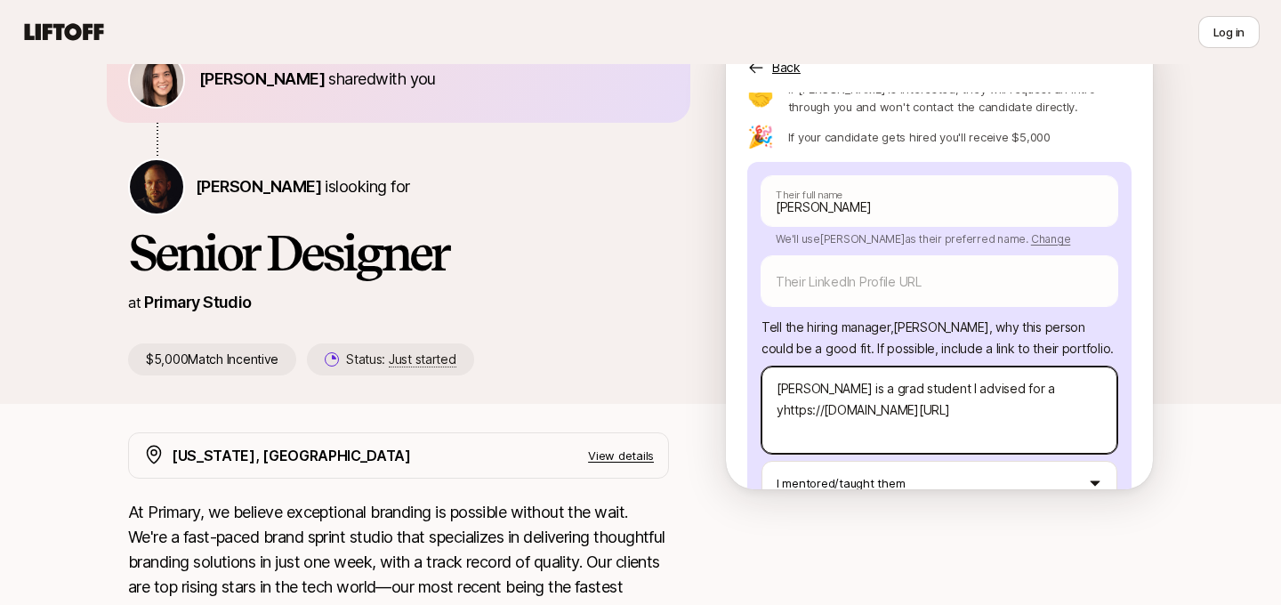
type textarea "[PERSON_NAME] is a grad student I advised for a yehttps://[DOMAIN_NAME][URL]"
type textarea "x"
type textarea "[PERSON_NAME] is a grad student I advised for a yeahttps://[DOMAIN_NAME][URL]"
type textarea "x"
type textarea "[PERSON_NAME] is a grad student I advised for a yearhttps://[DOMAIN_NAME][URL]"
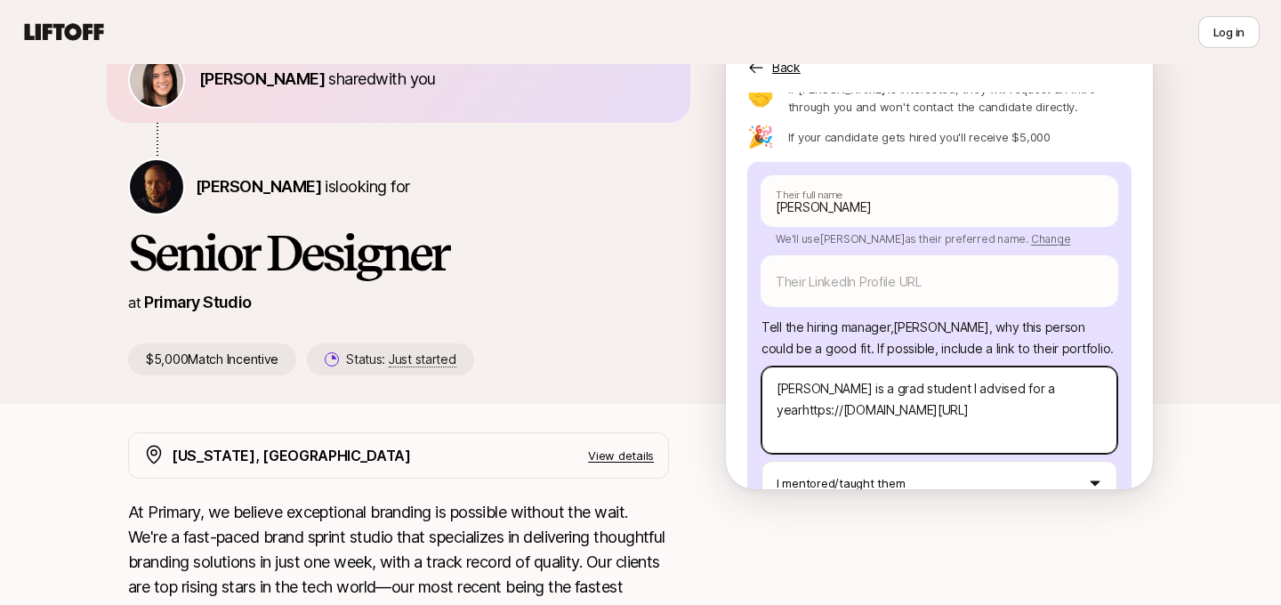
type textarea "x"
type textarea "[PERSON_NAME] is a grad student I advised for a year![URL][DOMAIN_NAME]"
type textarea "x"
type textarea "[PERSON_NAME] is a grad student I advised for a year! [URL][DOMAIN_NAME]"
type textarea "x"
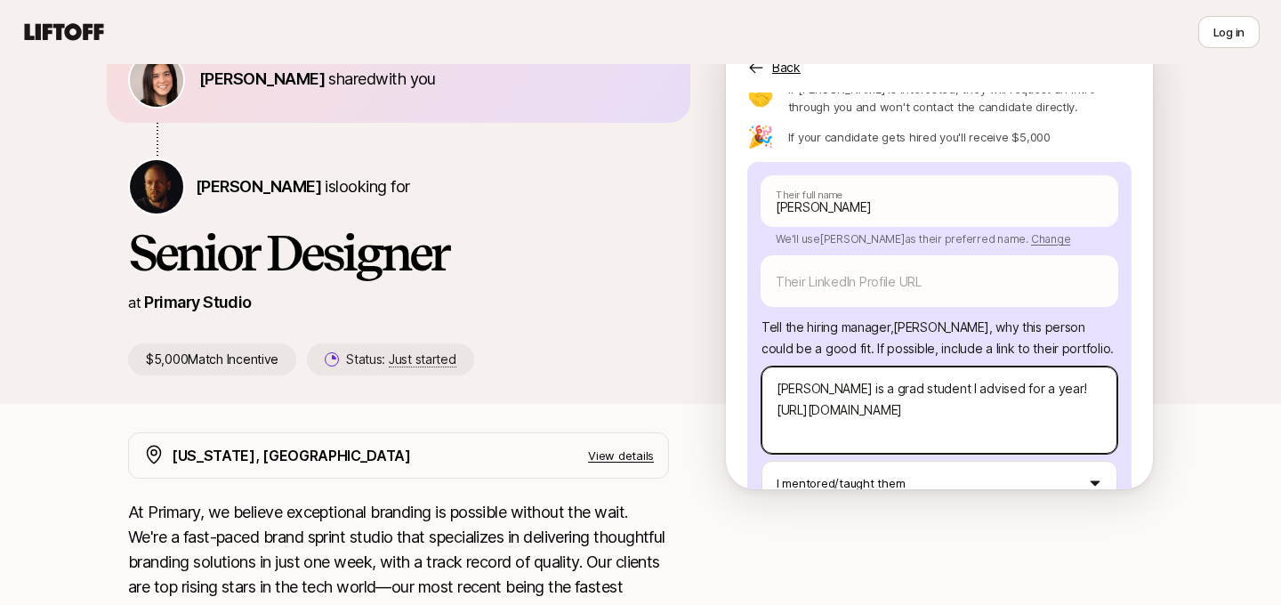
type textarea "[PERSON_NAME] is a grad student I advised for a year! Shttps://[DOMAIN_NAME][UR…"
type textarea "x"
type textarea "[PERSON_NAME] is a grad student I advised for a year! Shehttps://[DOMAIN_NAME][…"
type textarea "x"
type textarea "[PERSON_NAME] is a grad student I advised for a year! She'[URL][DOMAIN_NAME]"
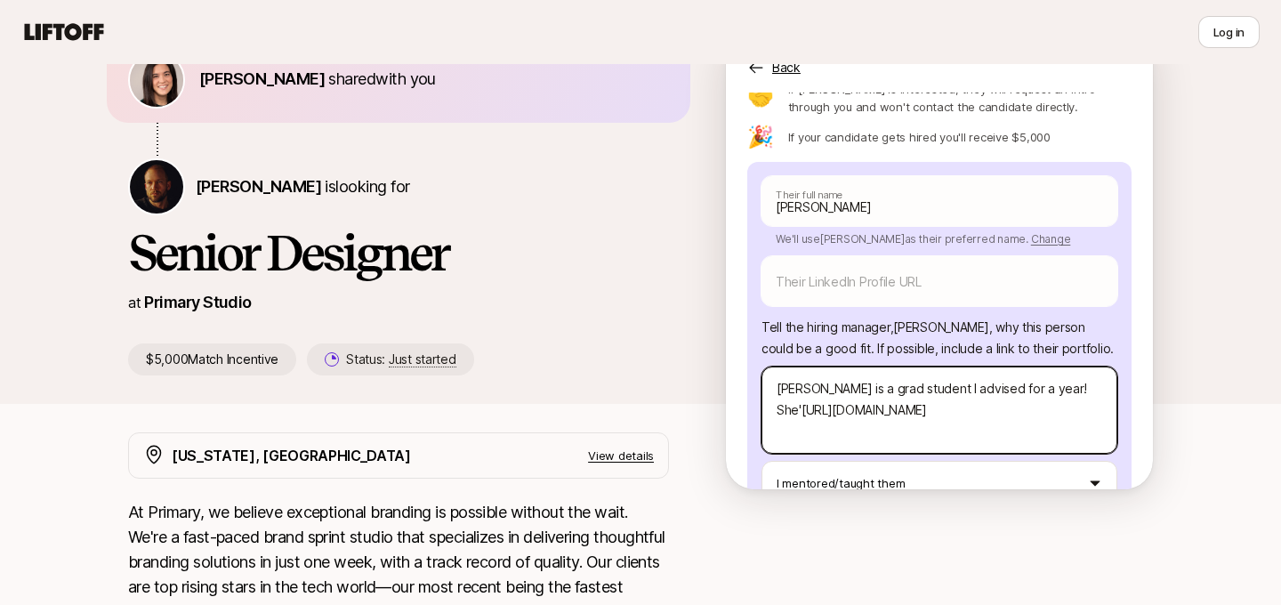
type textarea "x"
type textarea "[PERSON_NAME] is a grad student I advised for a year! She'shttps://[DOMAIN_NAME…"
type textarea "x"
type textarea "[PERSON_NAME] is a grad student I advised for a year! She's [URL][DOMAIN_NAME]"
type textarea "x"
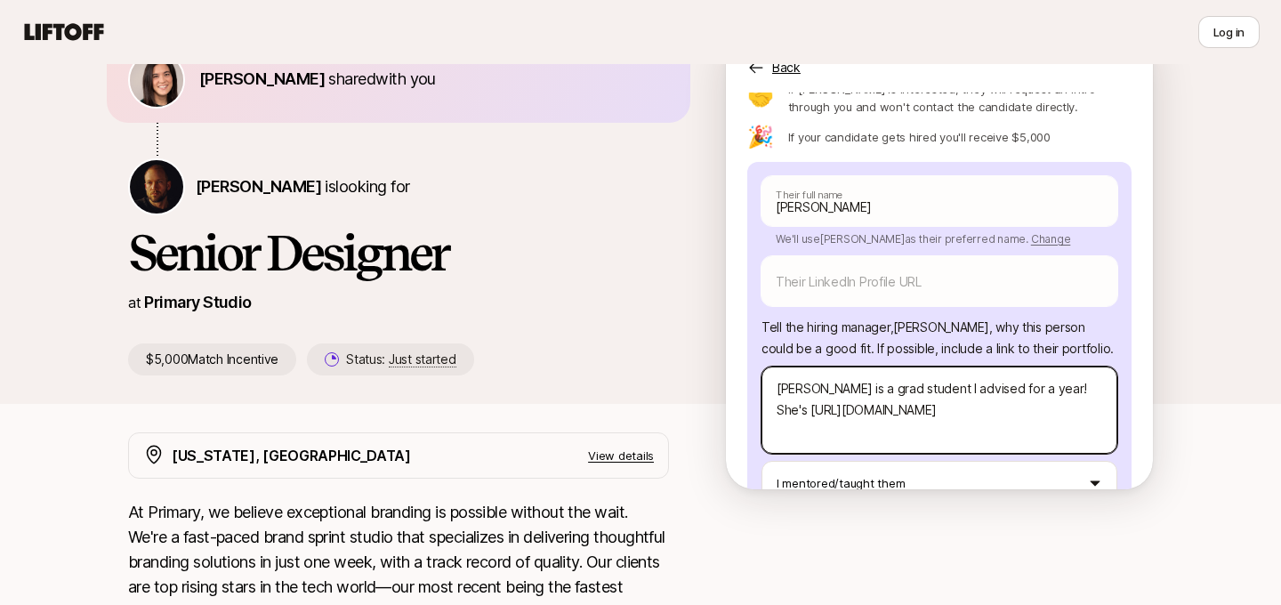
type textarea "[PERSON_NAME] is a grad student I advised for a year! She's vhttps://[DOMAIN_NA…"
type textarea "x"
type textarea "[PERSON_NAME] is a grad student I advised for a year! She's vehttps://[DOMAIN_N…"
type textarea "x"
type textarea "[PERSON_NAME] is a grad student I advised for a year! She's verhttps://[DOMAIN_…"
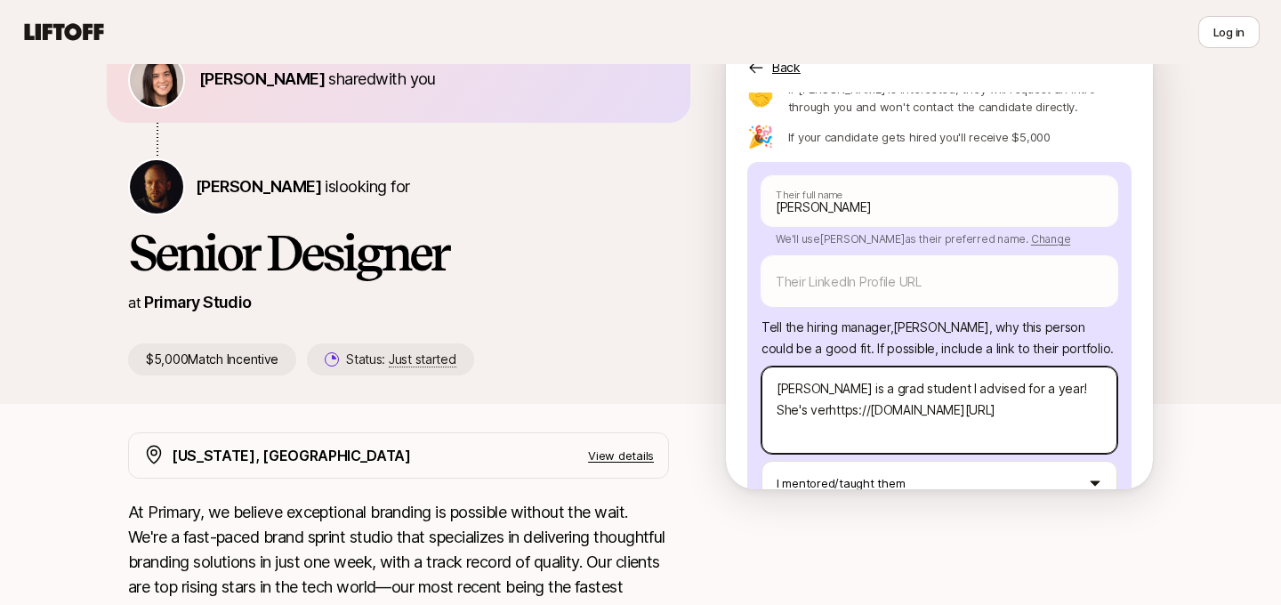
type textarea "x"
type textarea "[PERSON_NAME] is a grad student I advised for a year! She's very [URL][DOMAIN_N…"
type textarea "x"
type textarea "[PERSON_NAME] is a grad student I advised for a year! She's very vhttps://[DOMA…"
type textarea "x"
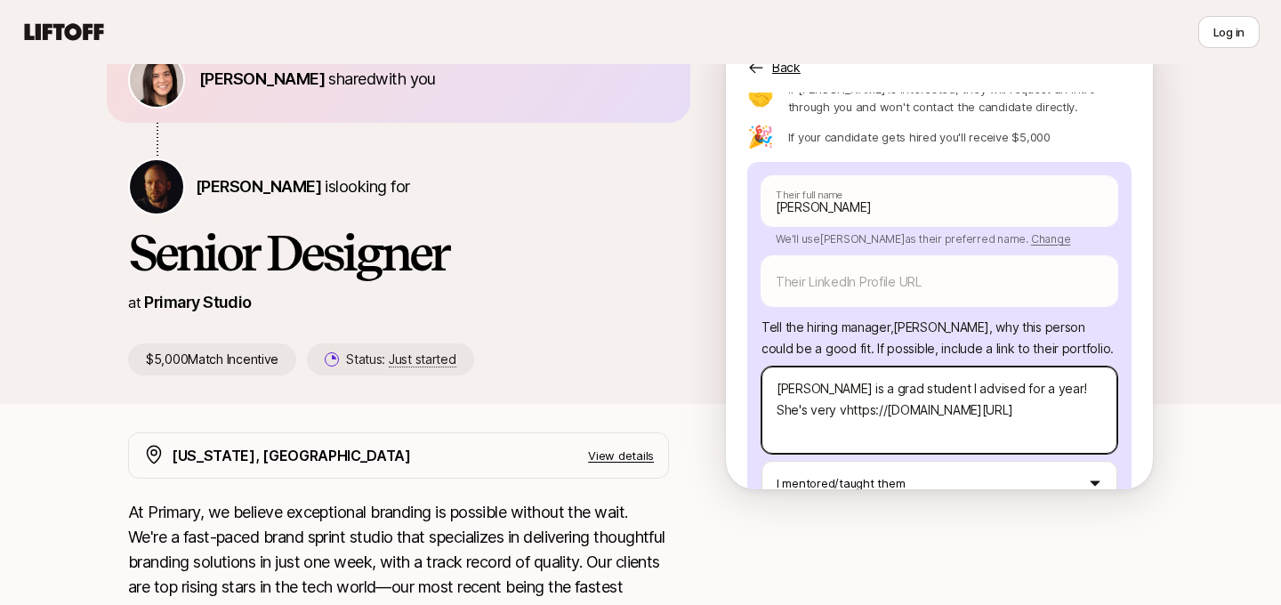
type textarea "[PERSON_NAME] is a grad student I advised for a year! She's very vehttps://[DOM…"
type textarea "x"
type textarea "[PERSON_NAME] is a grad student I advised for a year! She's very verhttps://[DO…"
type textarea "x"
type textarea "[PERSON_NAME] is a grad student I advised for a year! She's very veryhttps://[D…"
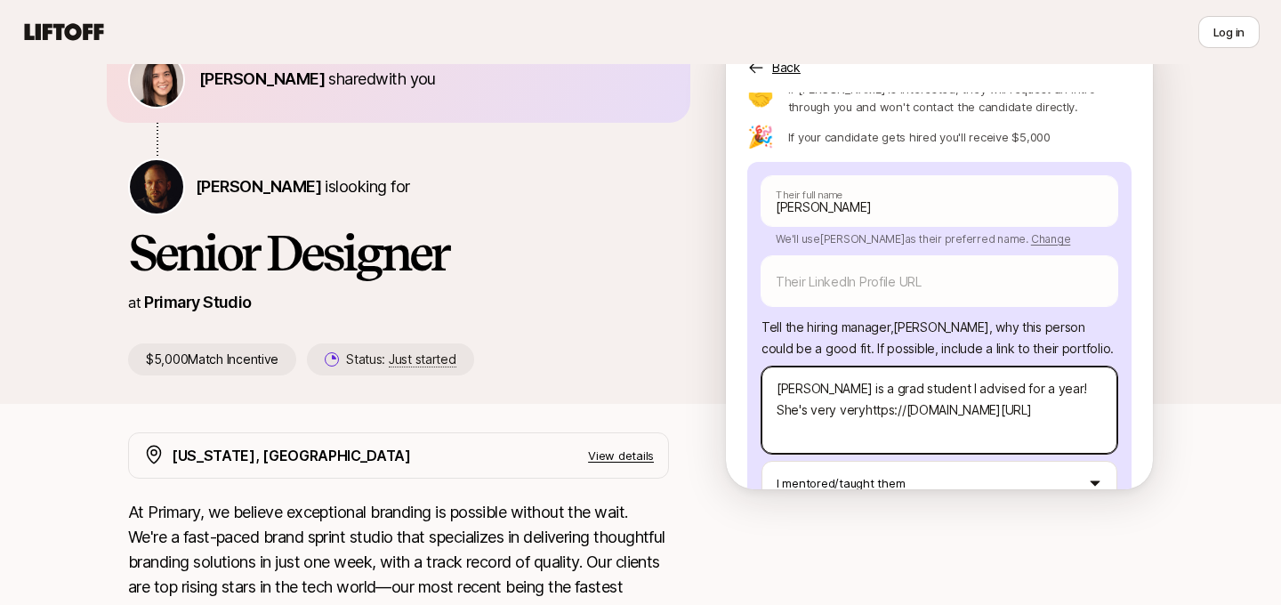
type textarea "x"
type textarea "[PERSON_NAME] is a grad student I advised for a year! She's very very [URL][DOM…"
type textarea "x"
type textarea "[PERSON_NAME] is a grad student I advised for a year! She's very very thttps://…"
type textarea "x"
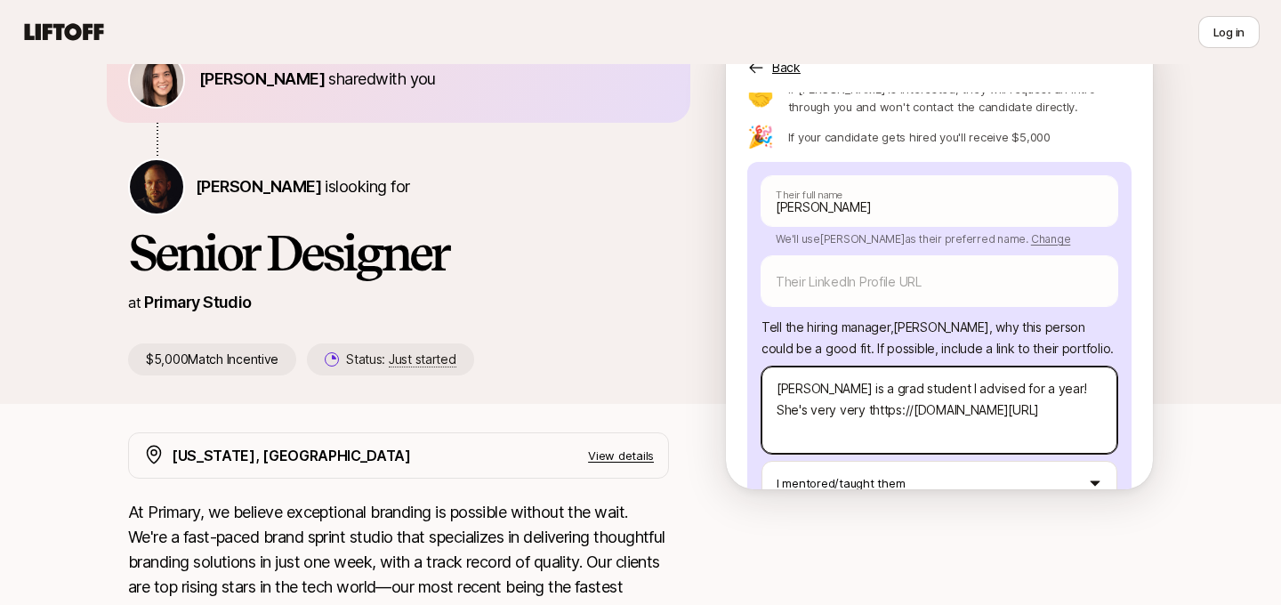
type textarea "[PERSON_NAME] is a grad student I advised for a year! She's very very tyhttps:/…"
type textarea "x"
type textarea "[PERSON_NAME] is a grad student I advised for a year! She's very very typhttps:…"
type textarea "x"
type textarea "[PERSON_NAME] is a grad student I advised for a year! She's very very typohttps…"
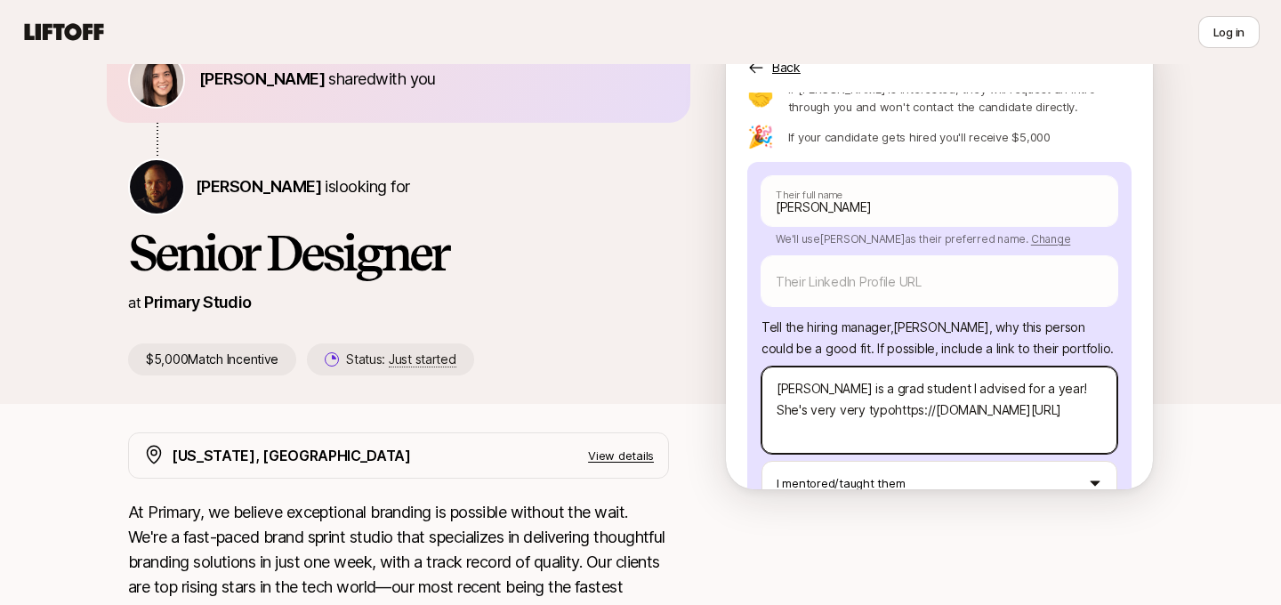
type textarea "x"
type textarea "[PERSON_NAME] is a grad student I advised for a year! She's very very typoghttp…"
type textarea "x"
type textarea "[PERSON_NAME] is a grad student I advised for a year! She's very very typogrhtt…"
type textarea "x"
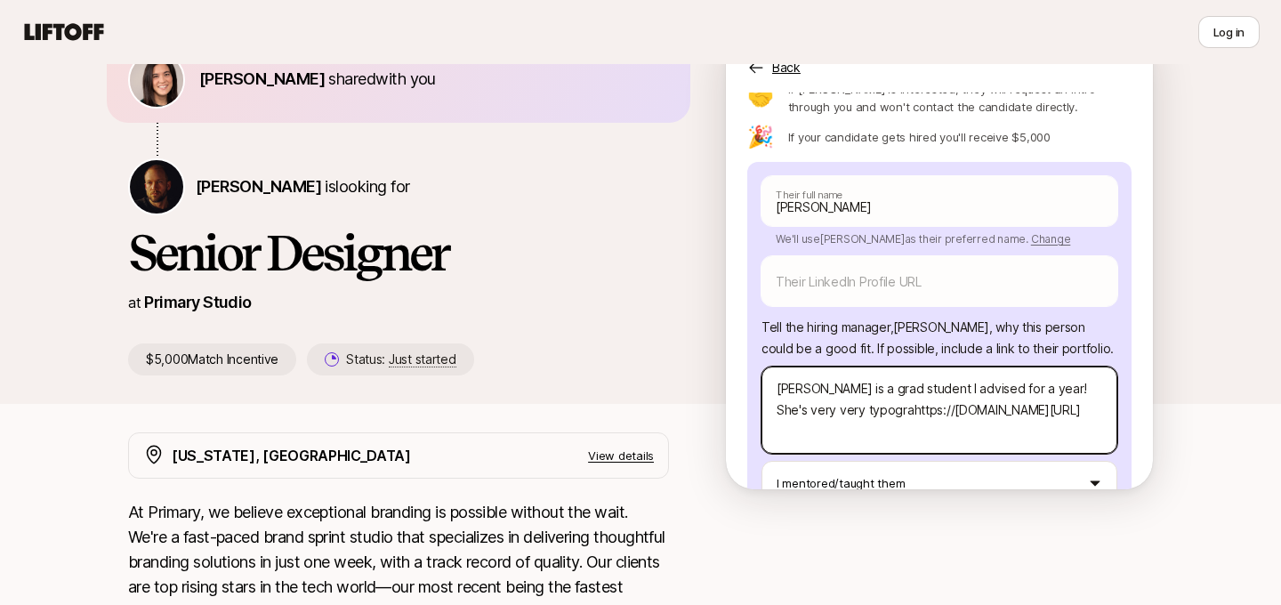
type textarea "[PERSON_NAME] is a grad student I advised for a year! She's very very typograph…"
type textarea "x"
type textarea "[PERSON_NAME] is a grad student I advised for a year! She's very very typograph…"
type textarea "x"
type textarea "[PERSON_NAME] is a grad student I advised for a year! She's very very typograph…"
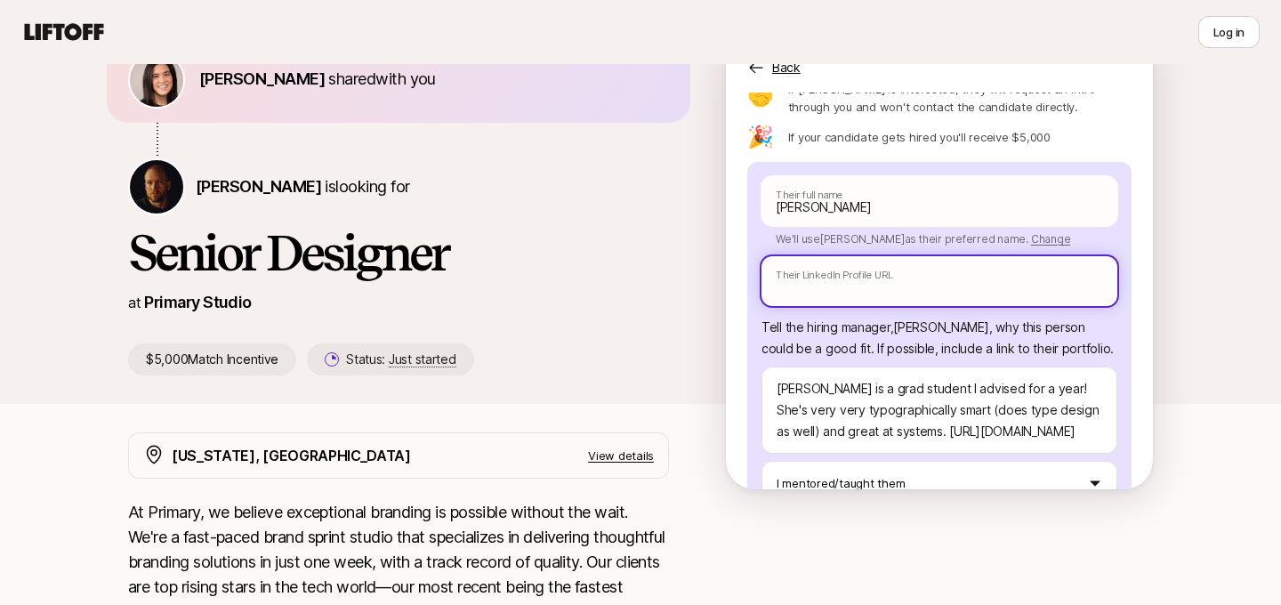
click at [824, 256] on input "text" at bounding box center [939, 281] width 356 height 50
paste input "[URL][DOMAIN_NAME][PERSON_NAME]"
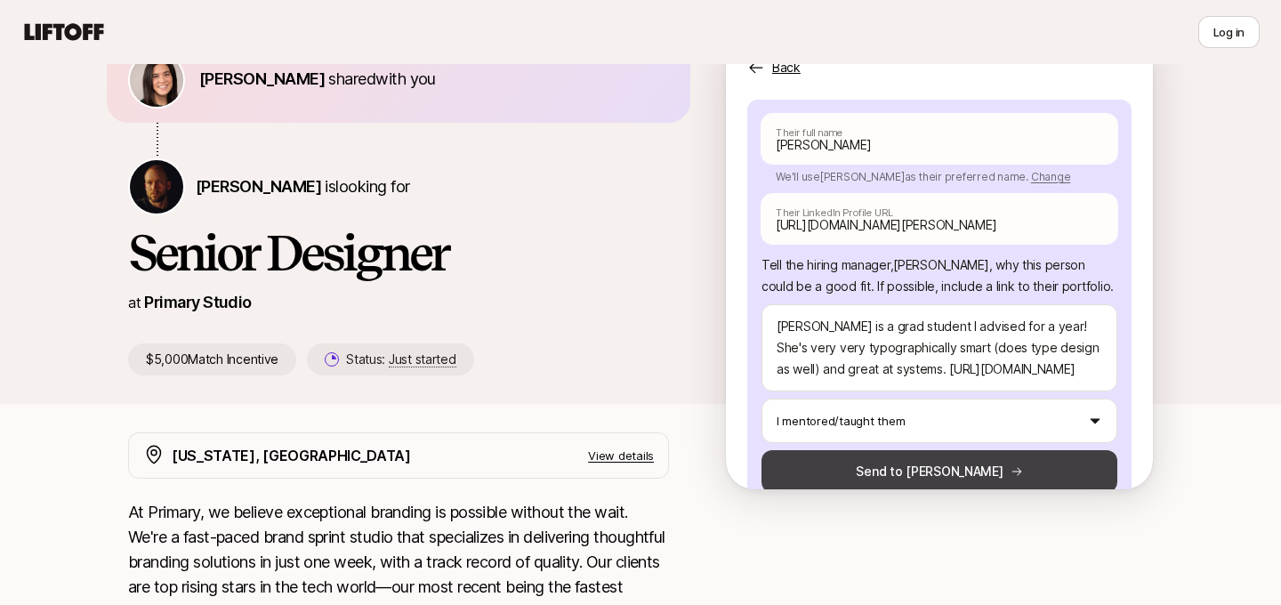
click at [898, 450] on button "Send to [PERSON_NAME]" at bounding box center [939, 471] width 356 height 43
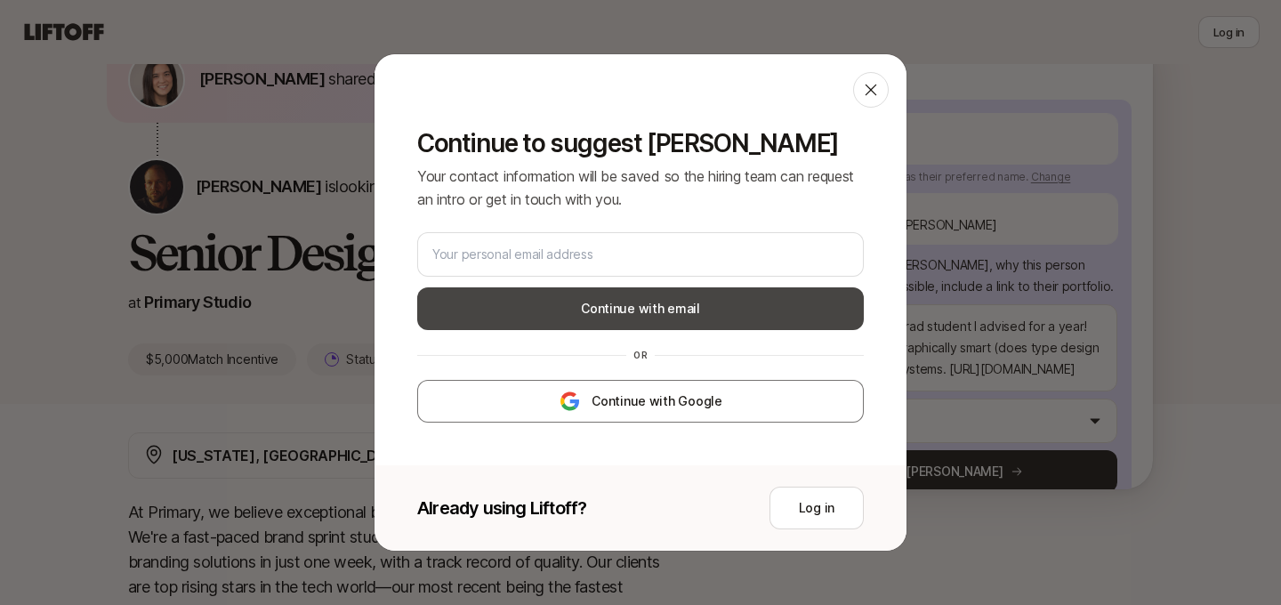
scroll to position [161, 0]
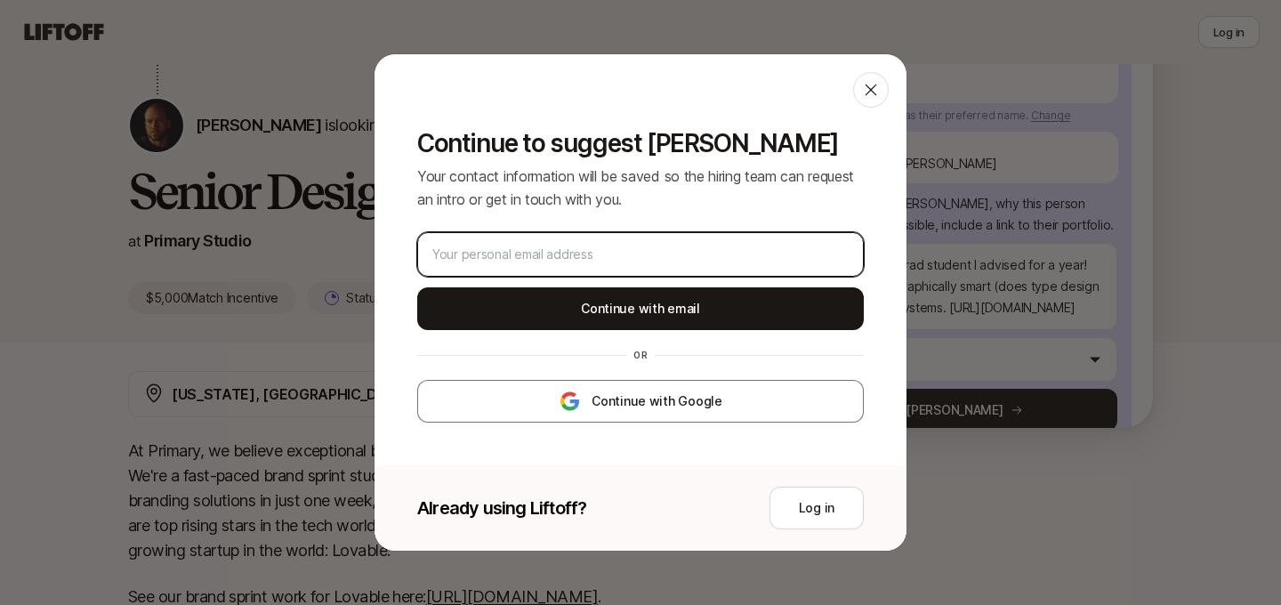
click at [653, 261] on input "email" at bounding box center [640, 254] width 416 height 21
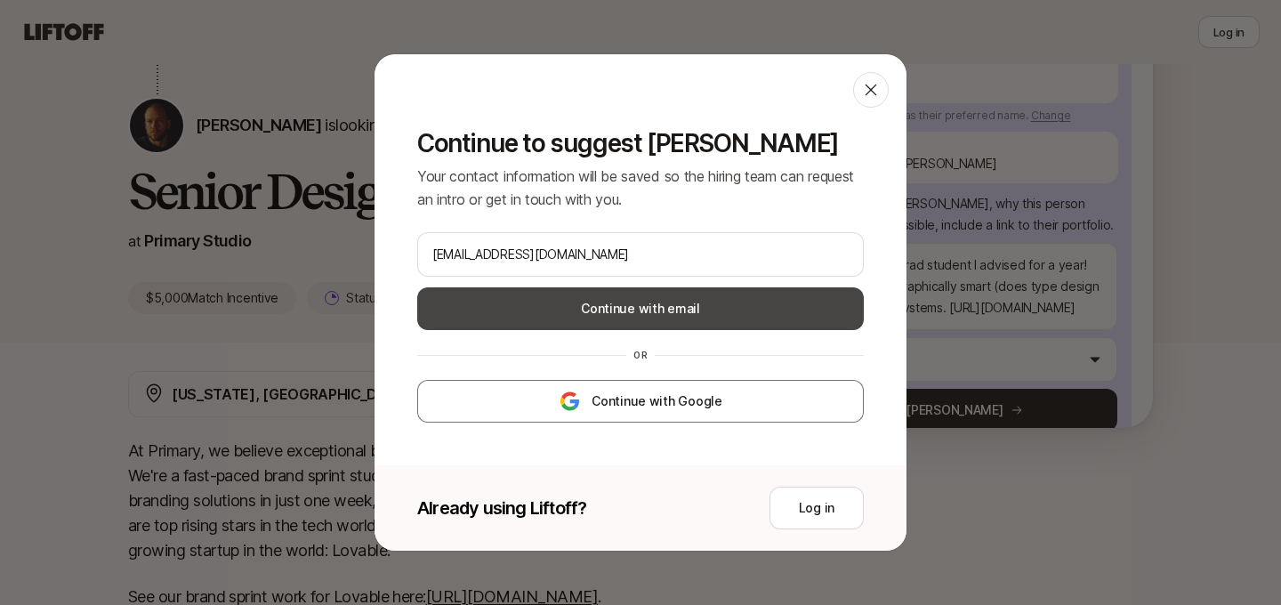
click at [645, 313] on button "Continue with email" at bounding box center [640, 308] width 446 height 43
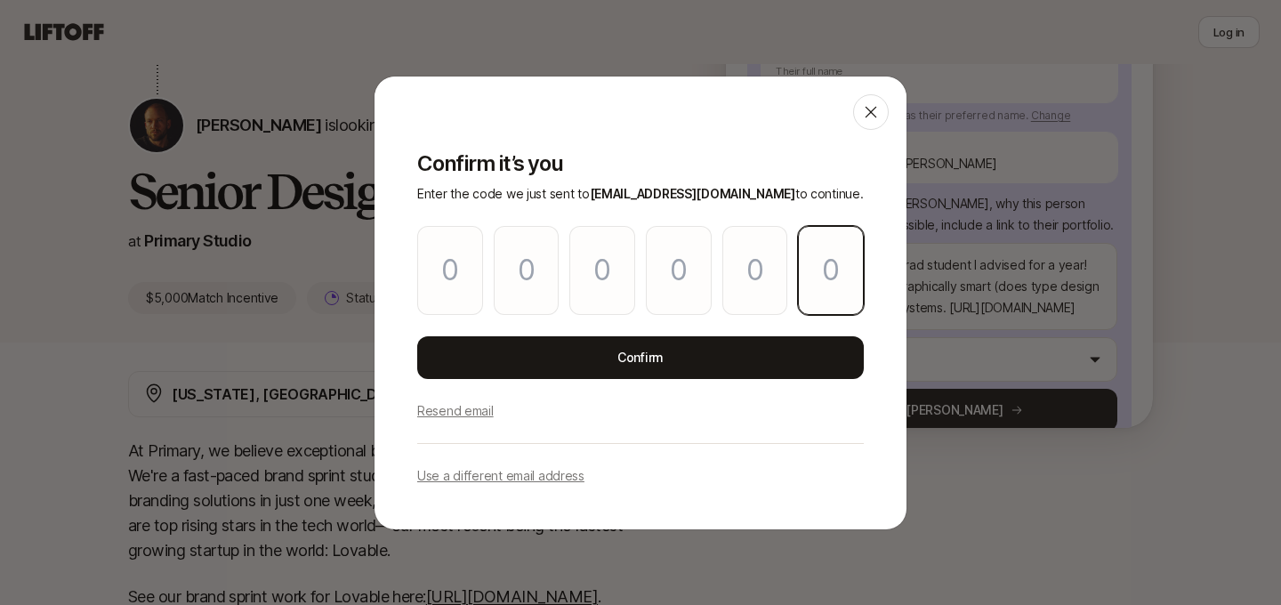
paste input "8"
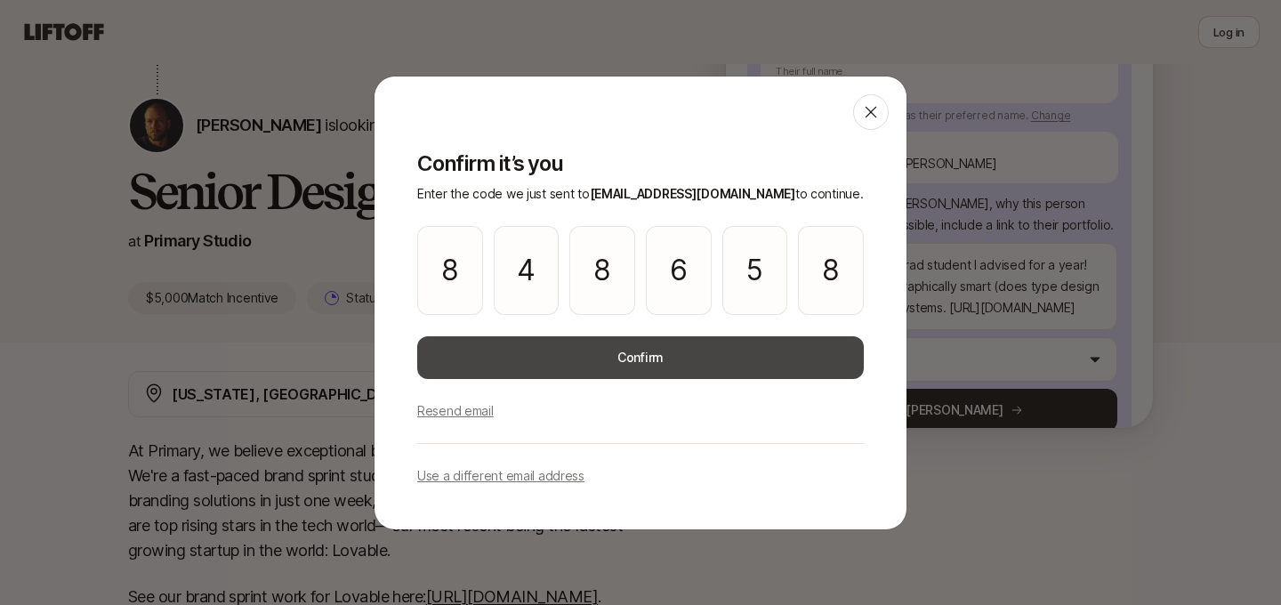
click at [646, 355] on button "Confirm" at bounding box center [640, 357] width 446 height 43
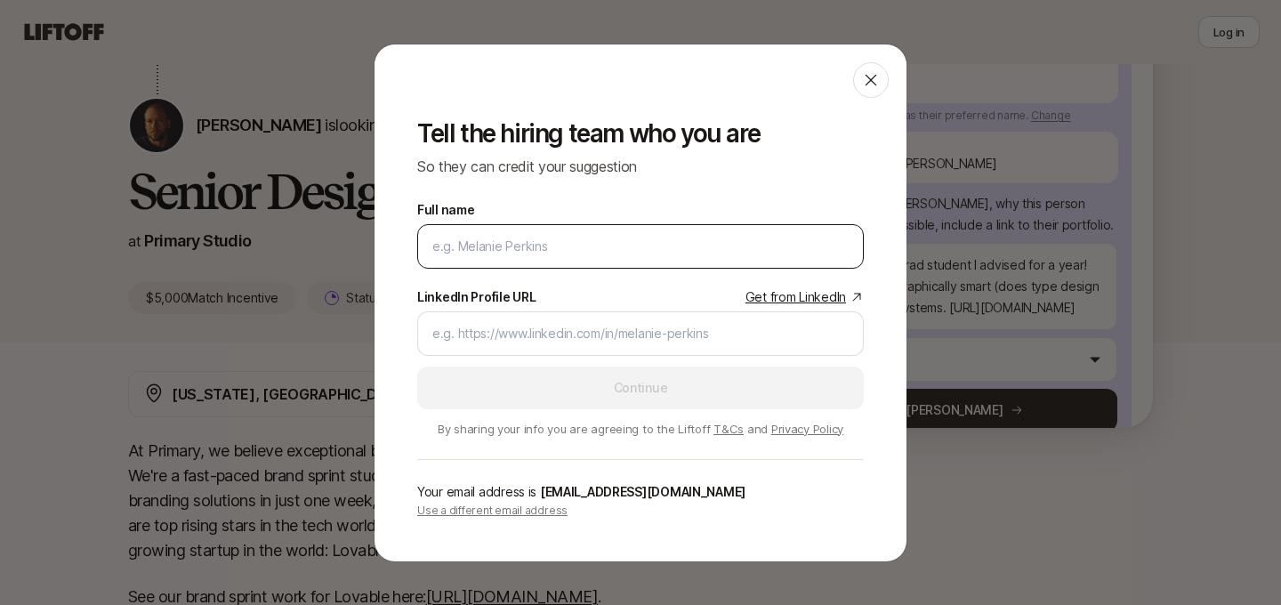
click at [630, 243] on input "Full name" at bounding box center [640, 246] width 416 height 21
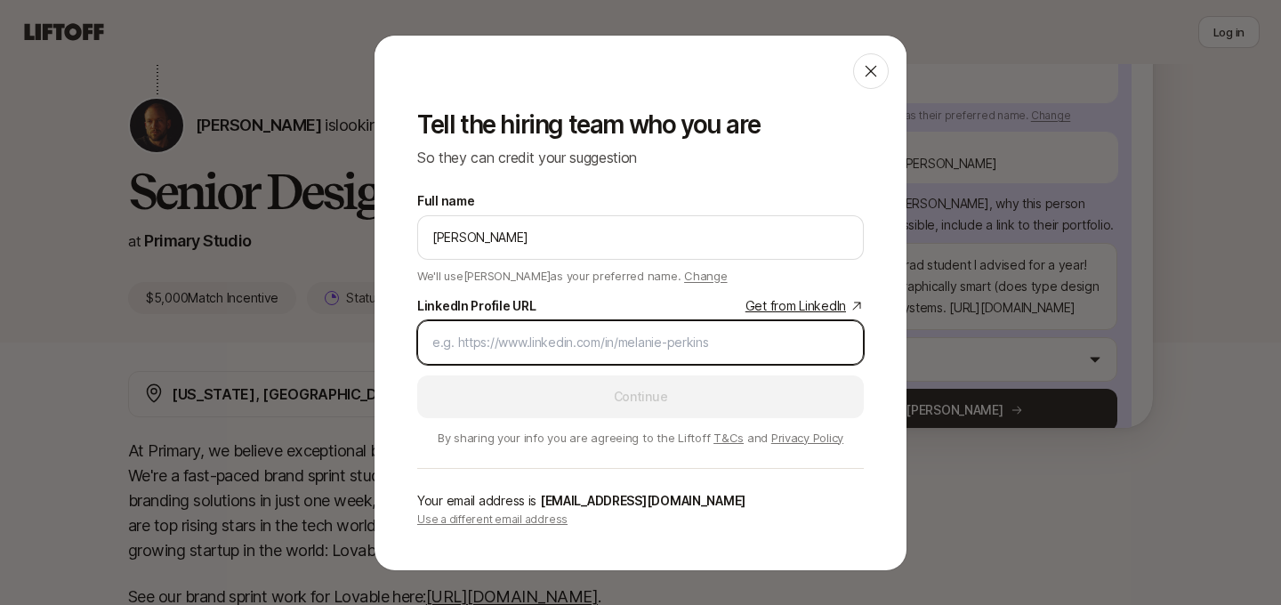
click at [607, 336] on input "LinkedIn Profile URL Get from LinkedIn" at bounding box center [640, 342] width 416 height 21
click at [651, 342] on input "LinkedIn Profile URL Get from LinkedIn" at bounding box center [640, 342] width 416 height 21
paste input "[URL][DOMAIN_NAME]"
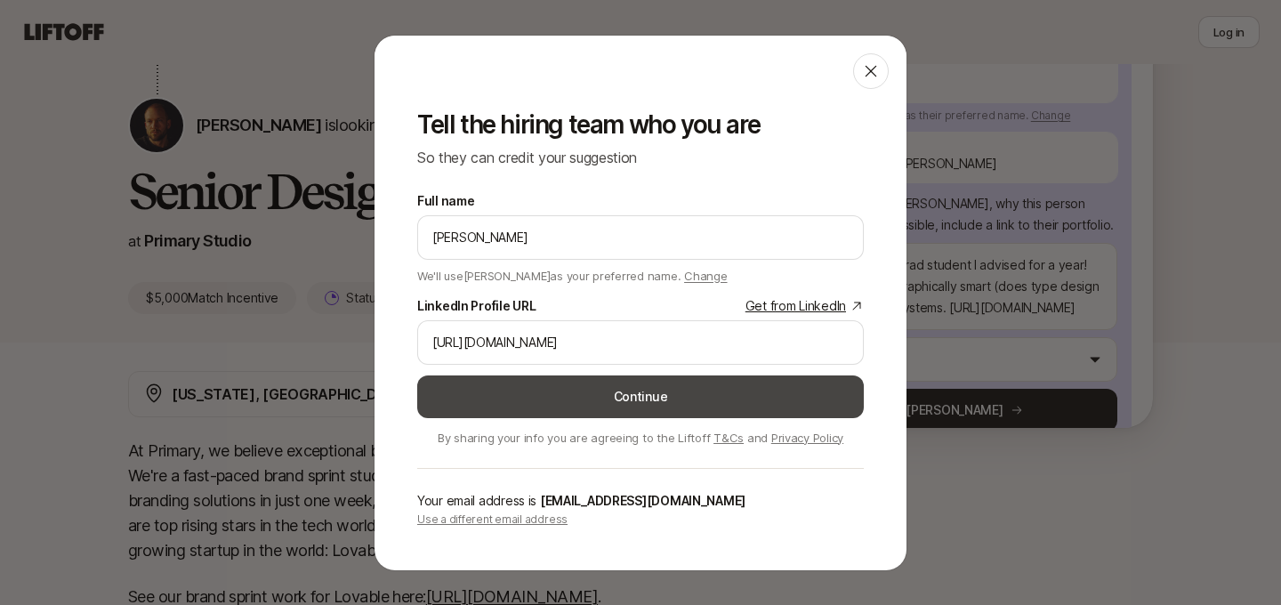
click at [633, 396] on button "Continue" at bounding box center [640, 396] width 446 height 43
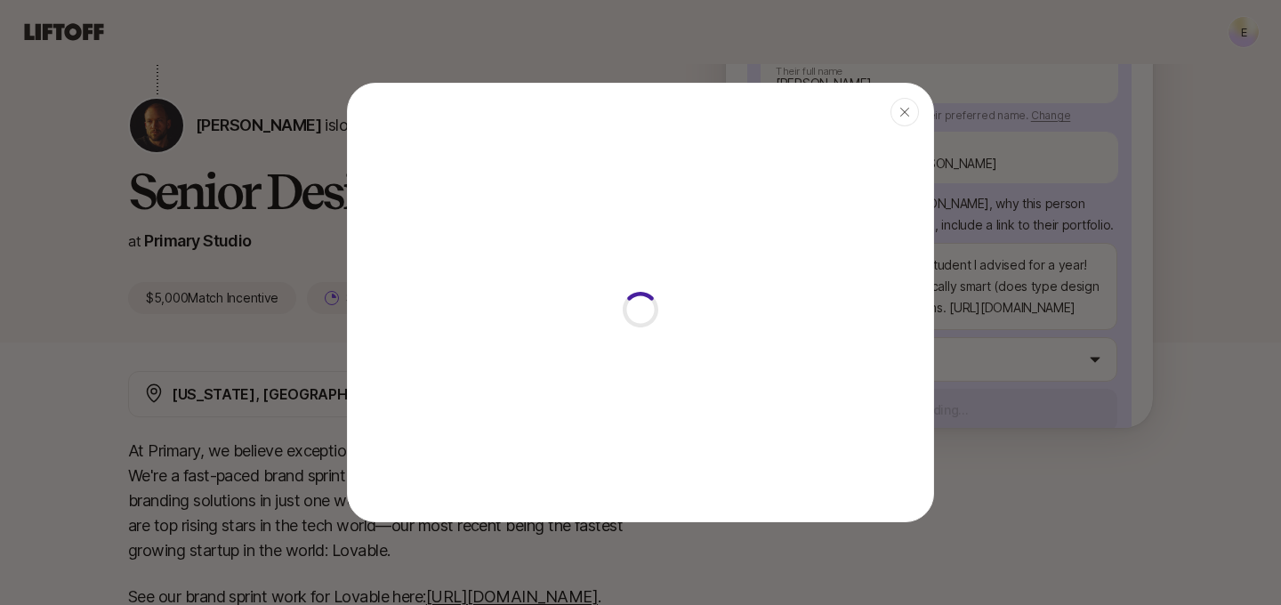
scroll to position [205, 0]
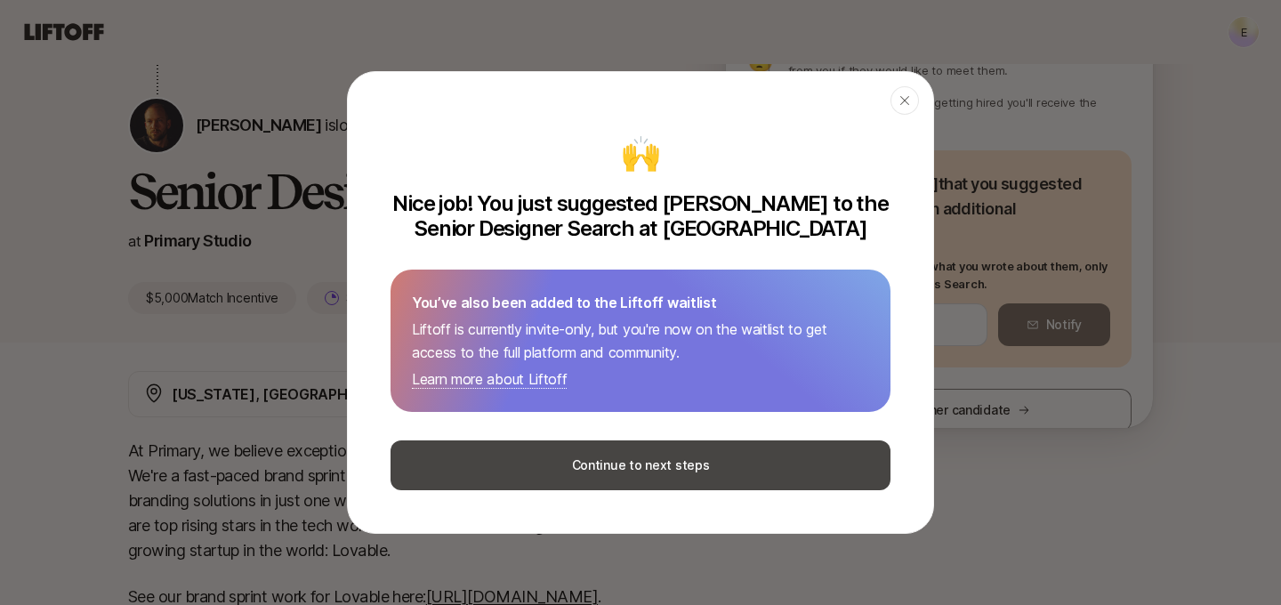
click at [662, 470] on button "Continue to next steps" at bounding box center [640, 465] width 500 height 50
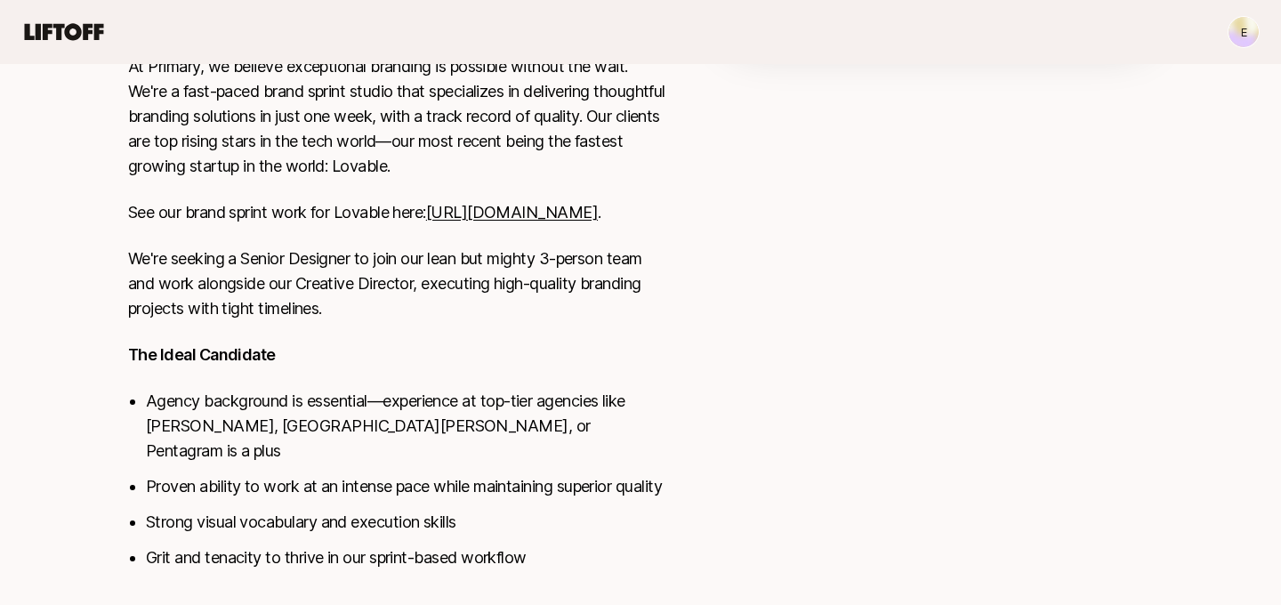
scroll to position [614, 0]
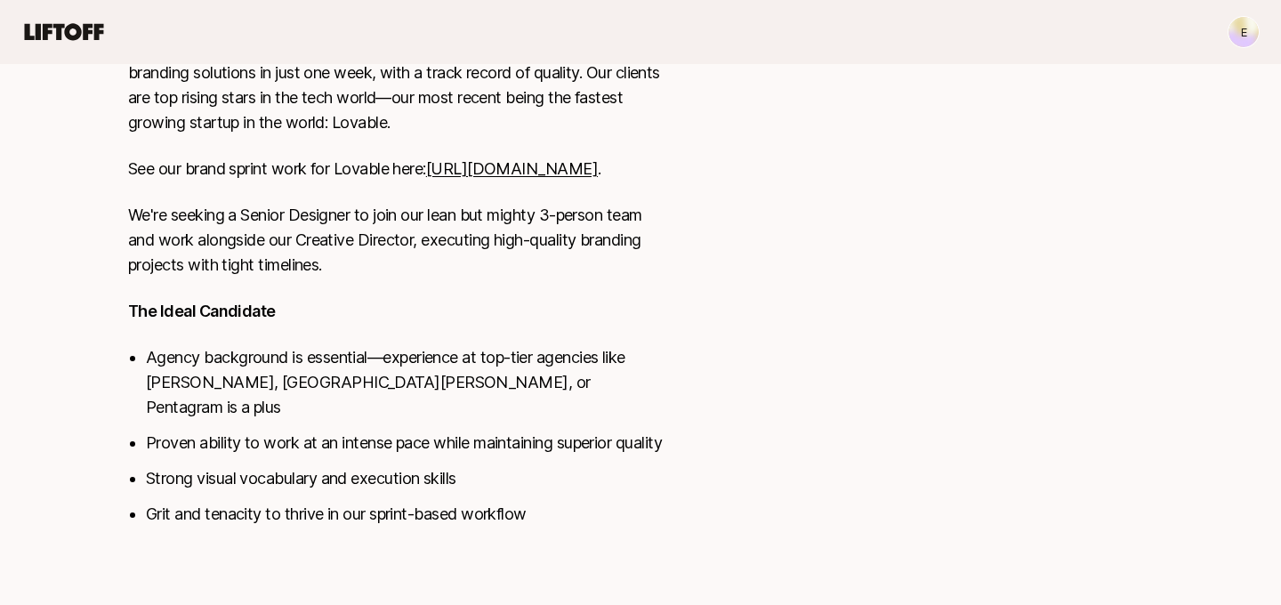
click at [930, 417] on div at bounding box center [939, 234] width 427 height 583
click at [930, 416] on div at bounding box center [939, 234] width 427 height 583
